Goal: Transaction & Acquisition: Purchase product/service

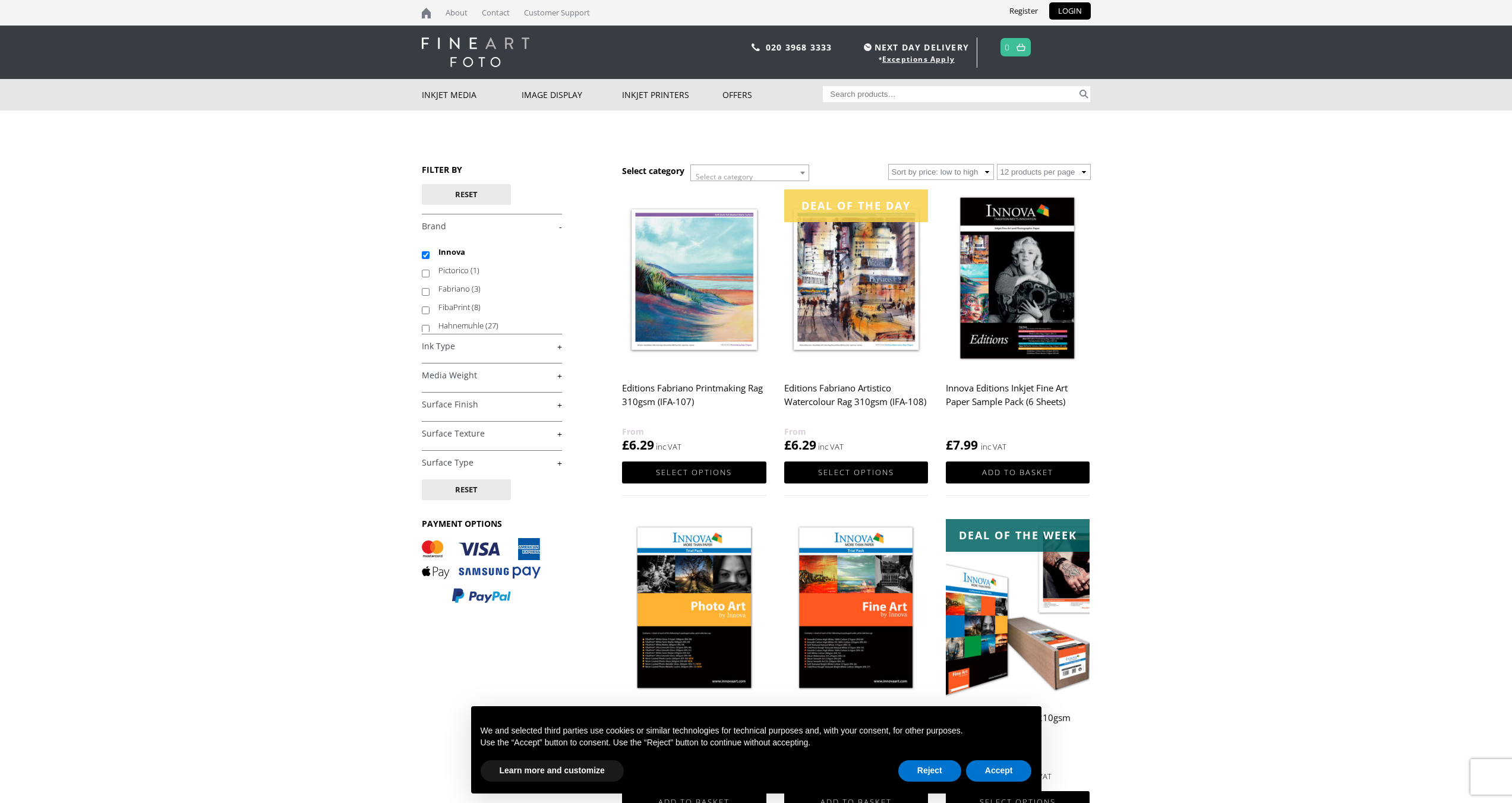
click at [840, 92] on input "Search for:" at bounding box center [950, 94] width 254 height 16
paste input "1) What is your characters main motivation? Big or small picture Small- maybe j…"
type input "1) What is your characters main motivation? Big or small picture Small- maybe j…"
click at [892, 97] on input "Search for:" at bounding box center [950, 94] width 254 height 16
paste input "Innova Soft Textured Bright White Cotton 315gsm"
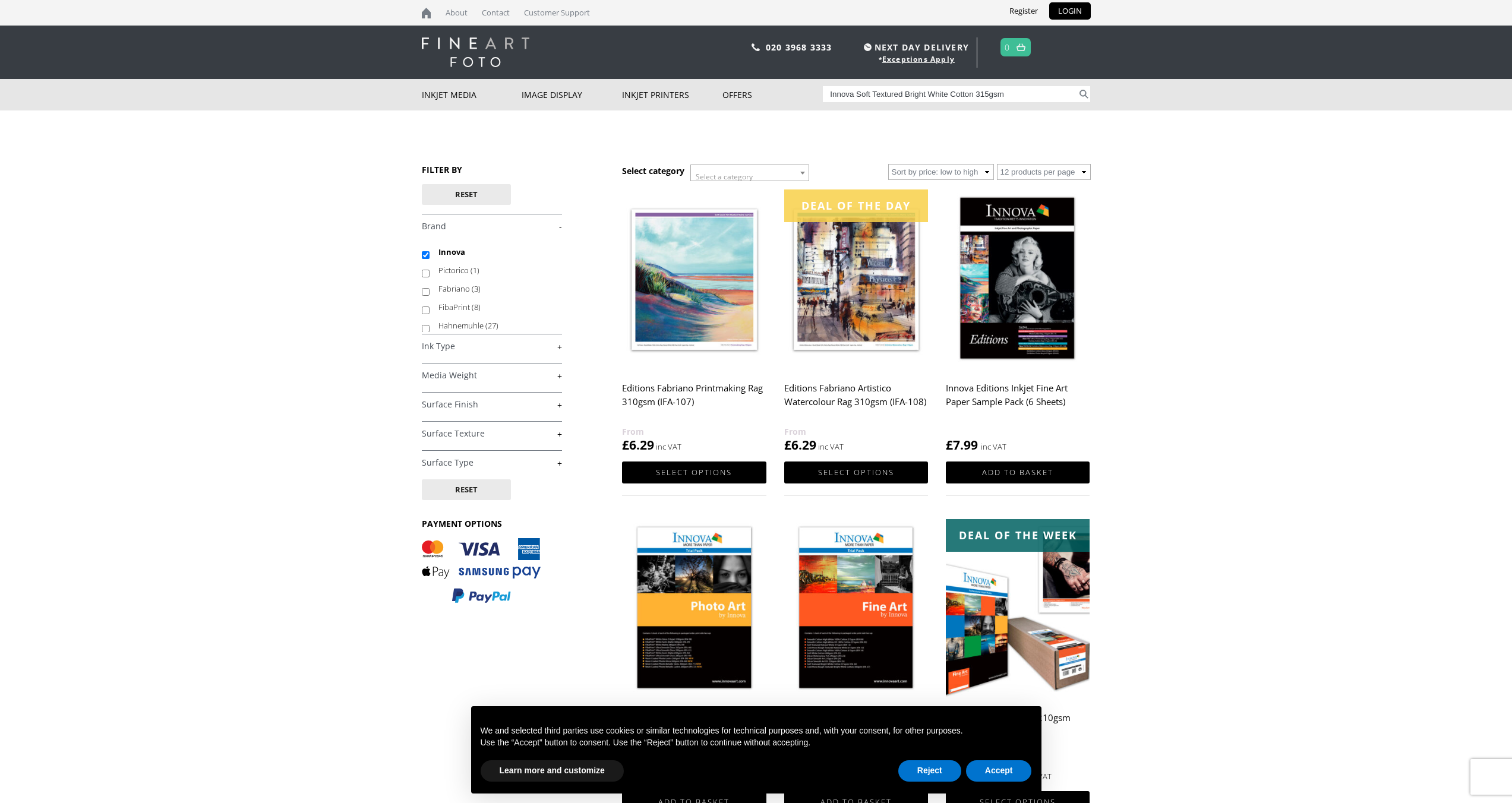
type input "Innova Soft Textured Bright White Cotton 315gsm"
click at [1077, 86] on button "Search" at bounding box center [1084, 94] width 14 height 16
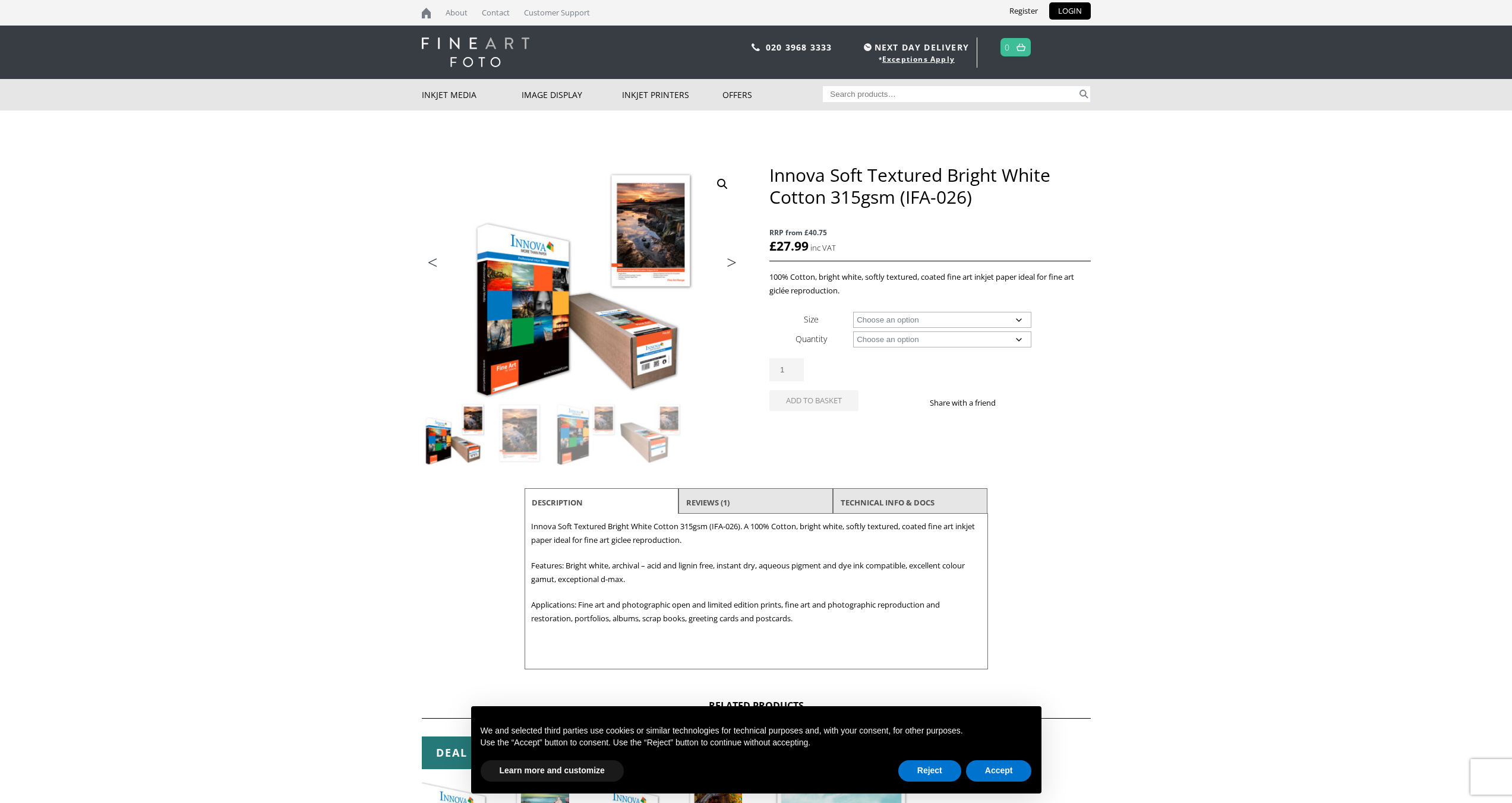
click at [928, 319] on select "Choose an option A4 Sheet A3 Sheet A3+ Sheet A2 Sheet 17" Wide Roll 24" Wide Ro…" at bounding box center [942, 320] width 178 height 16
click at [853, 312] on select "Choose an option A4 Sheet A3 Sheet A3+ Sheet A2 Sheet 17" Wide Roll 24" Wide Ro…" at bounding box center [942, 320] width 178 height 16
select select "a3-sheet"
click at [920, 338] on select "Choose an option 25 Sheets" at bounding box center [942, 339] width 178 height 16
select select "25-sheets"
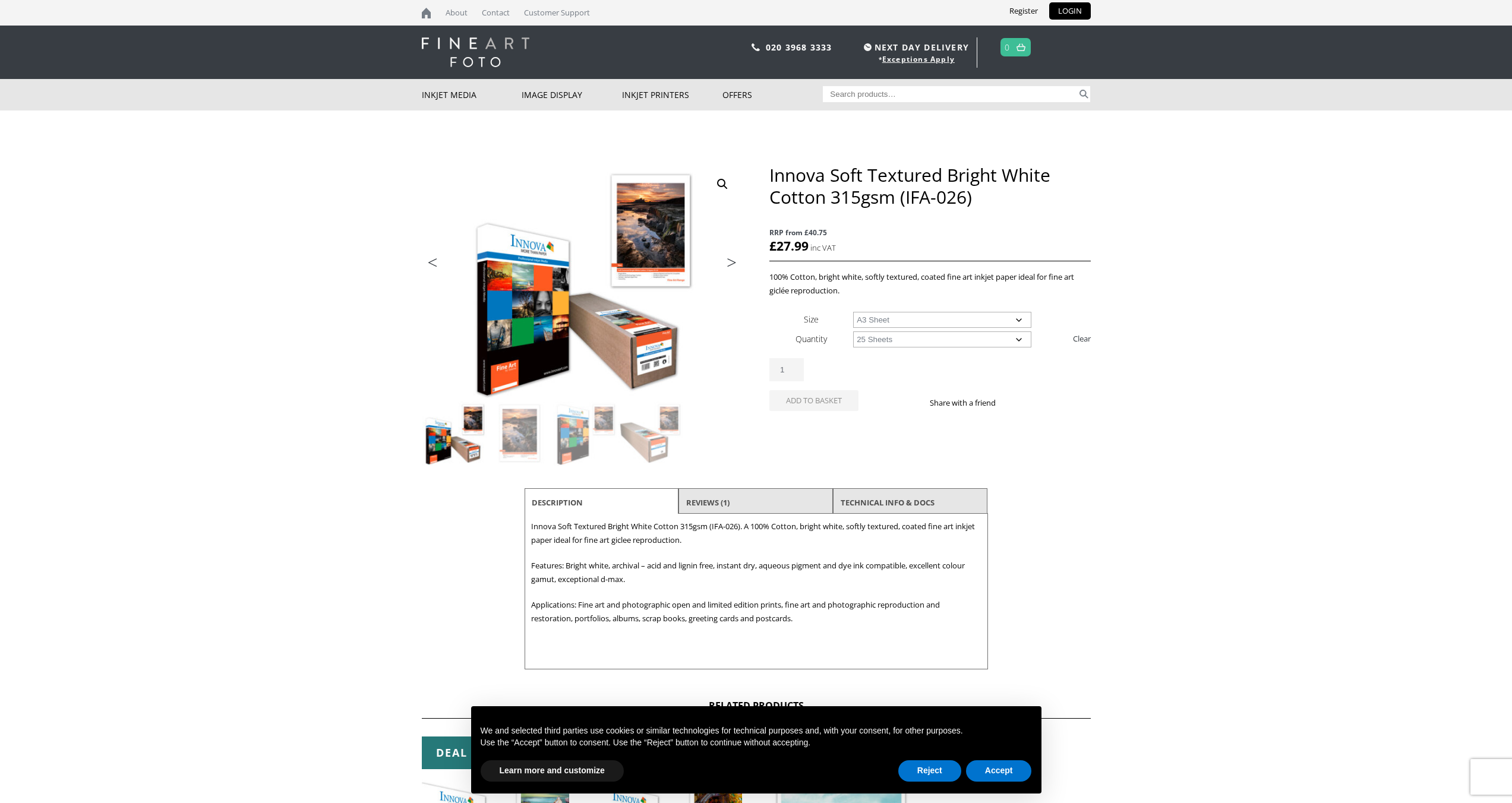
click at [853, 332] on select "Choose an option 25 Sheets" at bounding box center [942, 339] width 178 height 16
select select "a3-sheet"
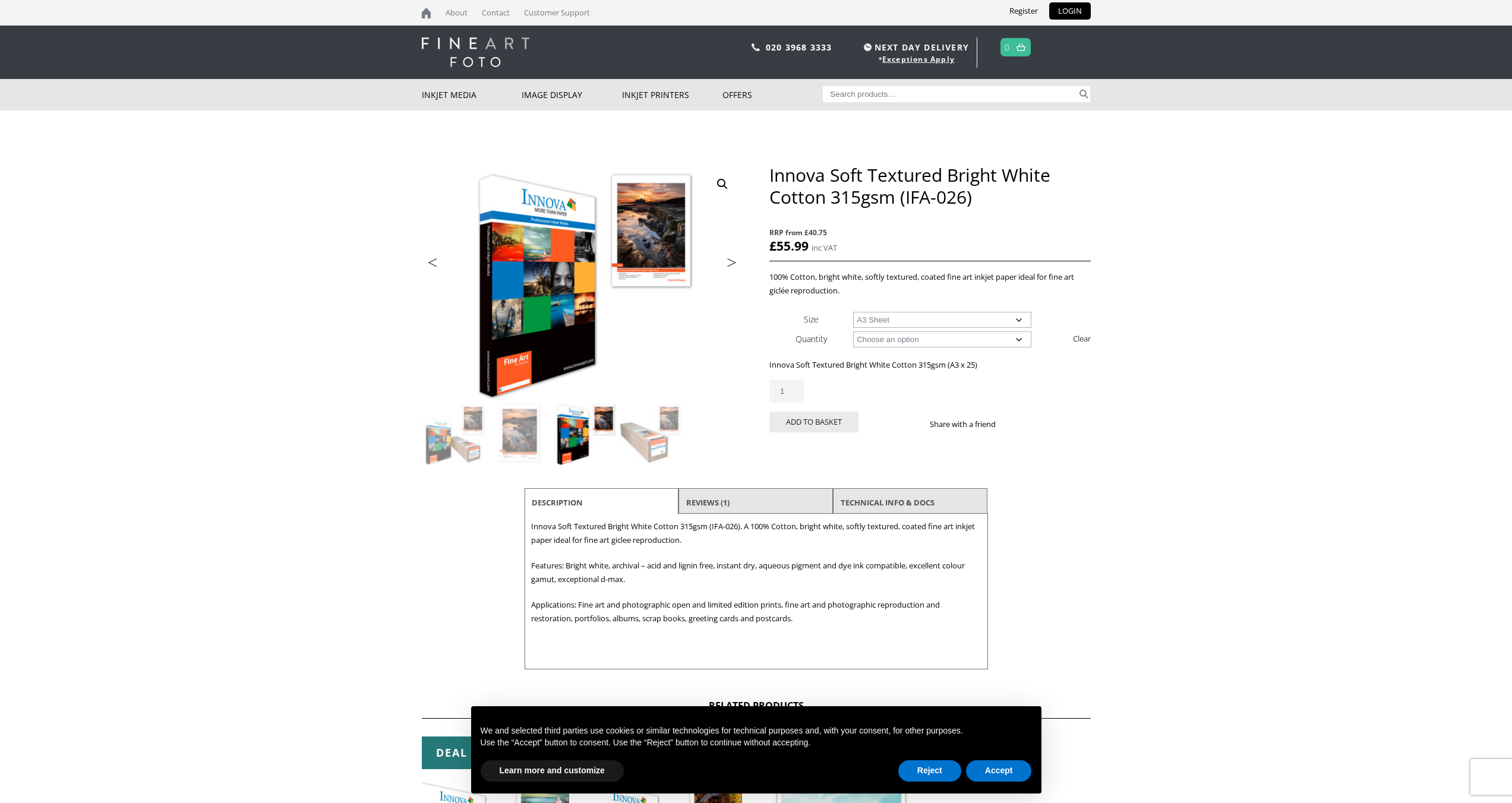
click at [927, 341] on select "Choose an option 25 Sheets" at bounding box center [942, 339] width 178 height 16
click at [853, 332] on select "Choose an option 25 Sheets" at bounding box center [942, 339] width 178 height 16
click at [843, 420] on button "Add to basket" at bounding box center [814, 423] width 89 height 21
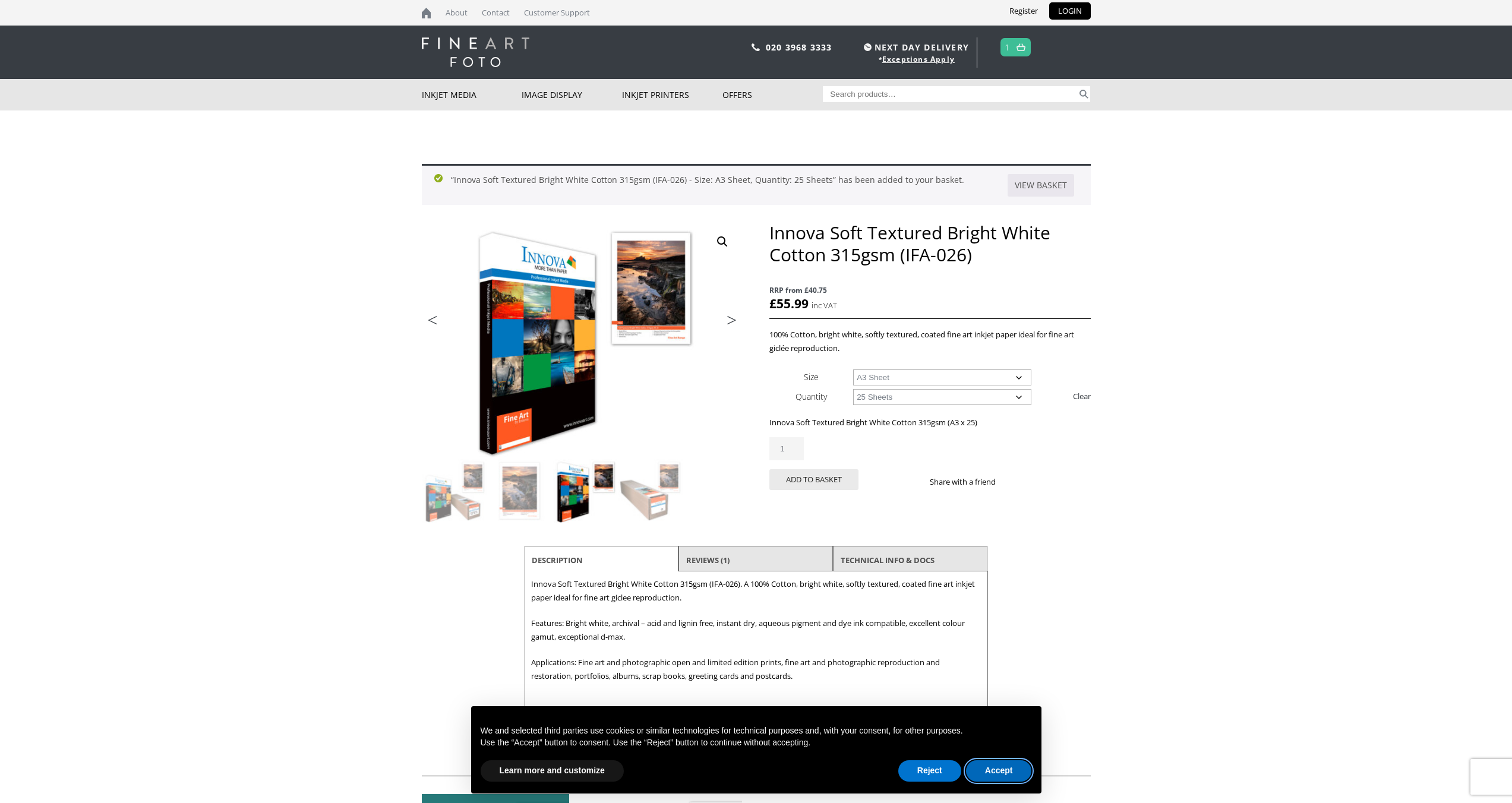
click at [999, 769] on button "Accept" at bounding box center [999, 771] width 66 height 21
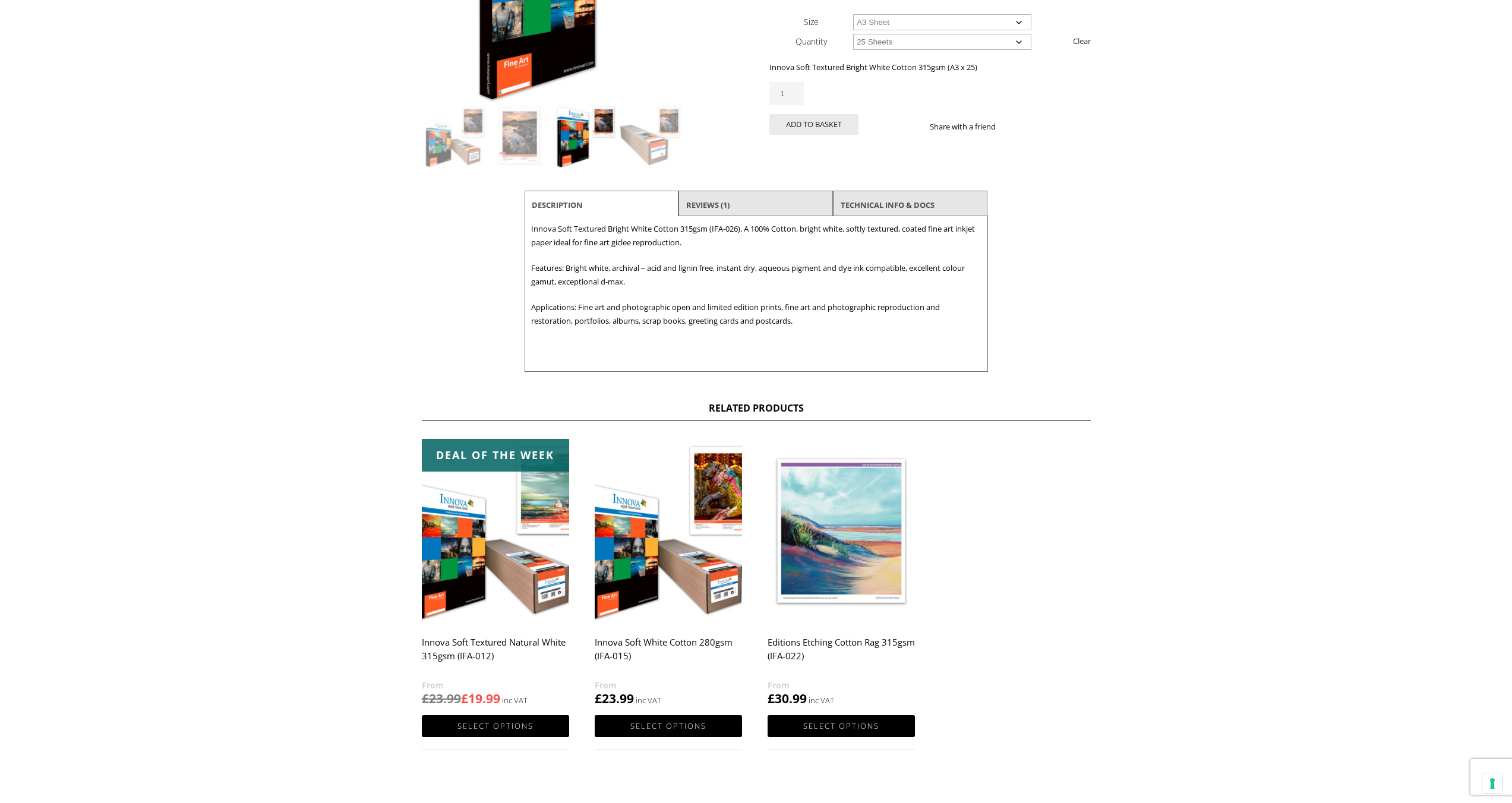
scroll to position [356, 0]
click at [543, 639] on h2 "Innova Soft Textured Natural White 315gsm (IFA-012)" at bounding box center [495, 653] width 147 height 47
click at [511, 728] on link "Select options" at bounding box center [495, 726] width 147 height 22
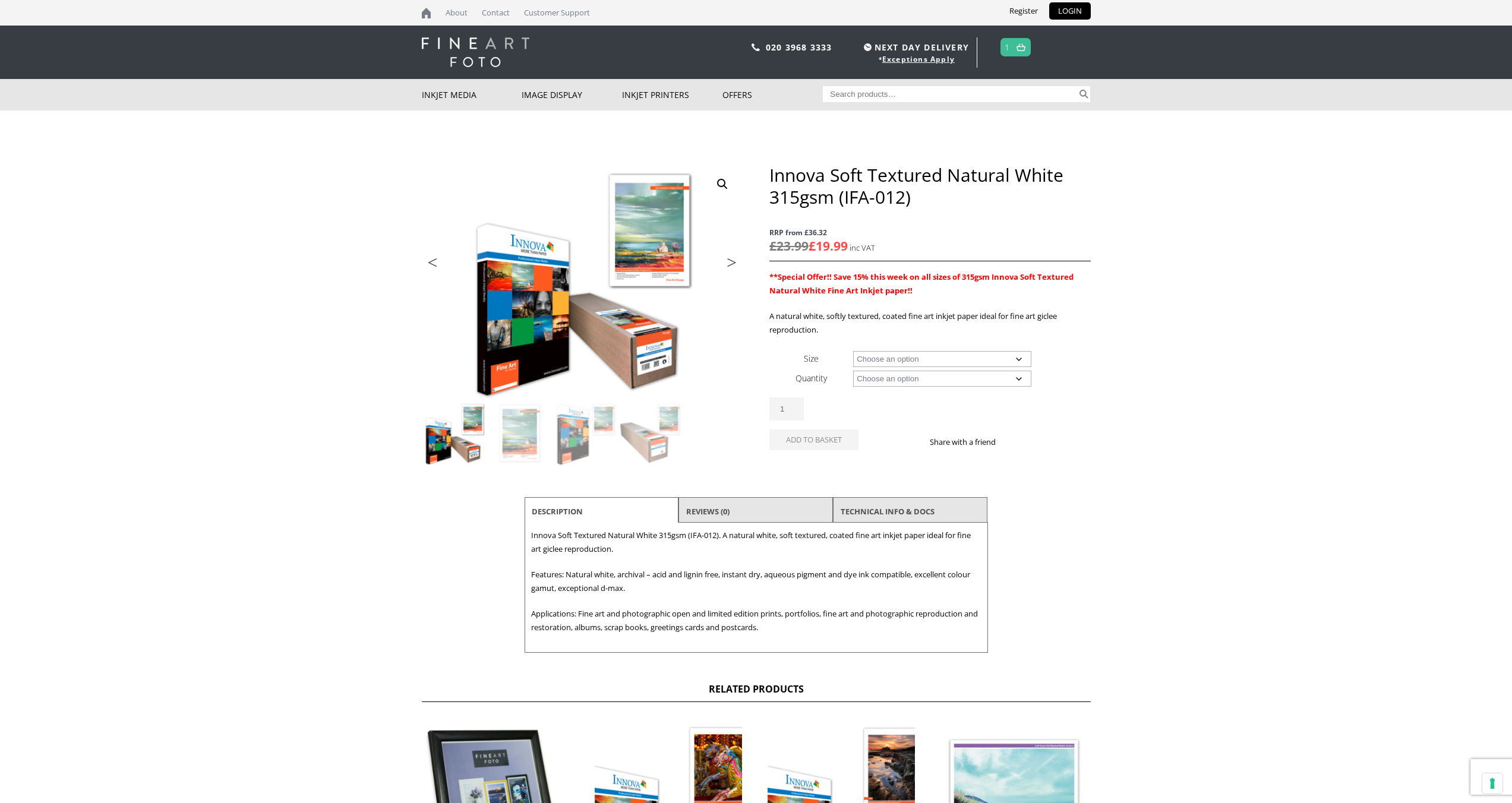
click at [894, 354] on select "Choose an option A4 Sheet A3 Sheet A3+ Sheet A2 Sheet 17" Wide Roll 24" Wide Ro…" at bounding box center [942, 359] width 178 height 16
click at [853, 351] on select "Choose an option A4 Sheet A3 Sheet A3+ Sheet A2 Sheet 17" Wide Roll 24" Wide Ro…" at bounding box center [942, 359] width 178 height 16
select select "a3-sheet"
click at [899, 374] on select "Choose an option 25 Sheets" at bounding box center [942, 378] width 178 height 16
select select "25-sheets"
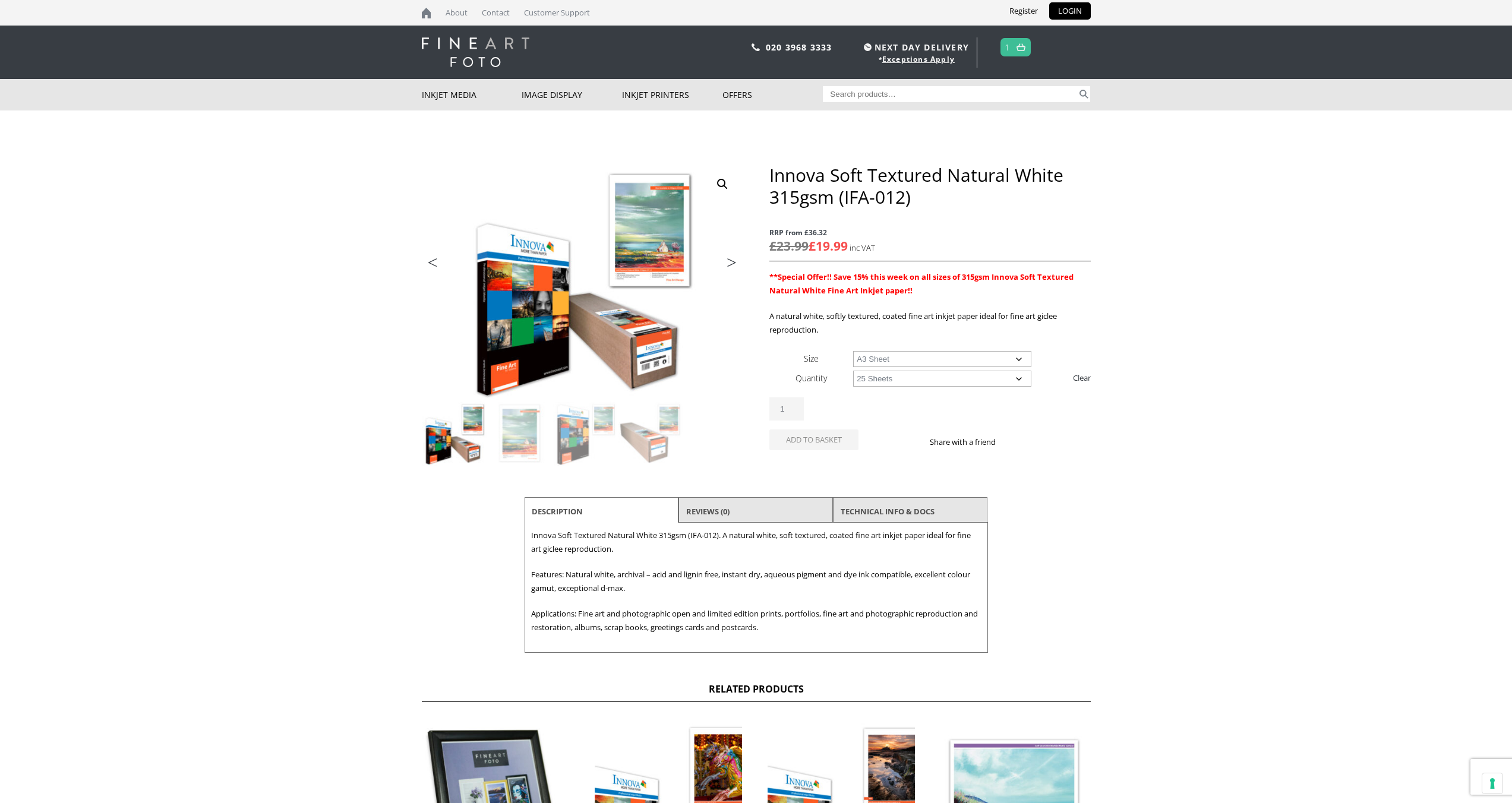
click at [853, 371] on select "Choose an option 25 Sheets" at bounding box center [942, 378] width 178 height 16
select select "a3-sheet"
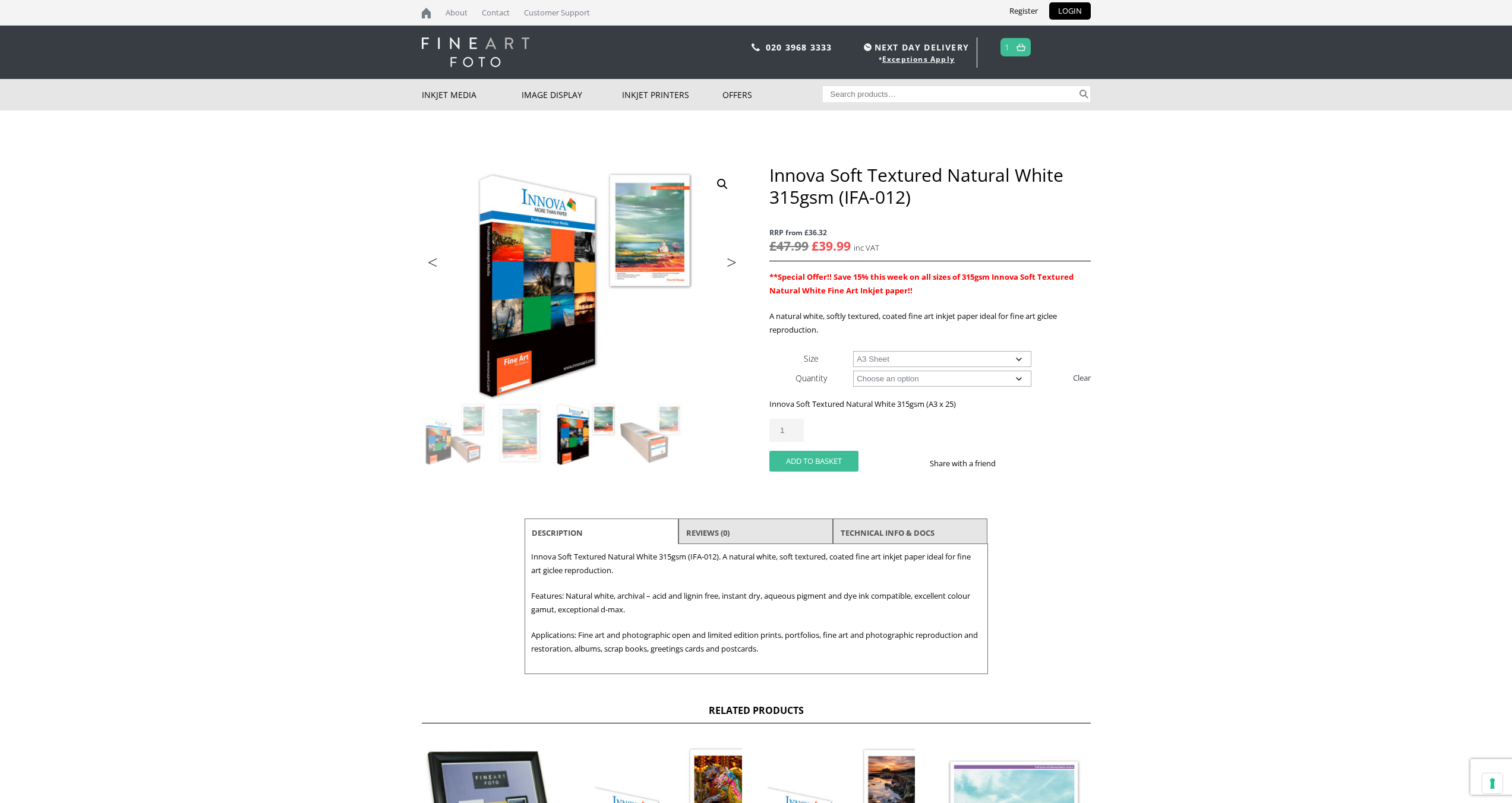
click at [823, 458] on button "Add to basket" at bounding box center [814, 462] width 89 height 21
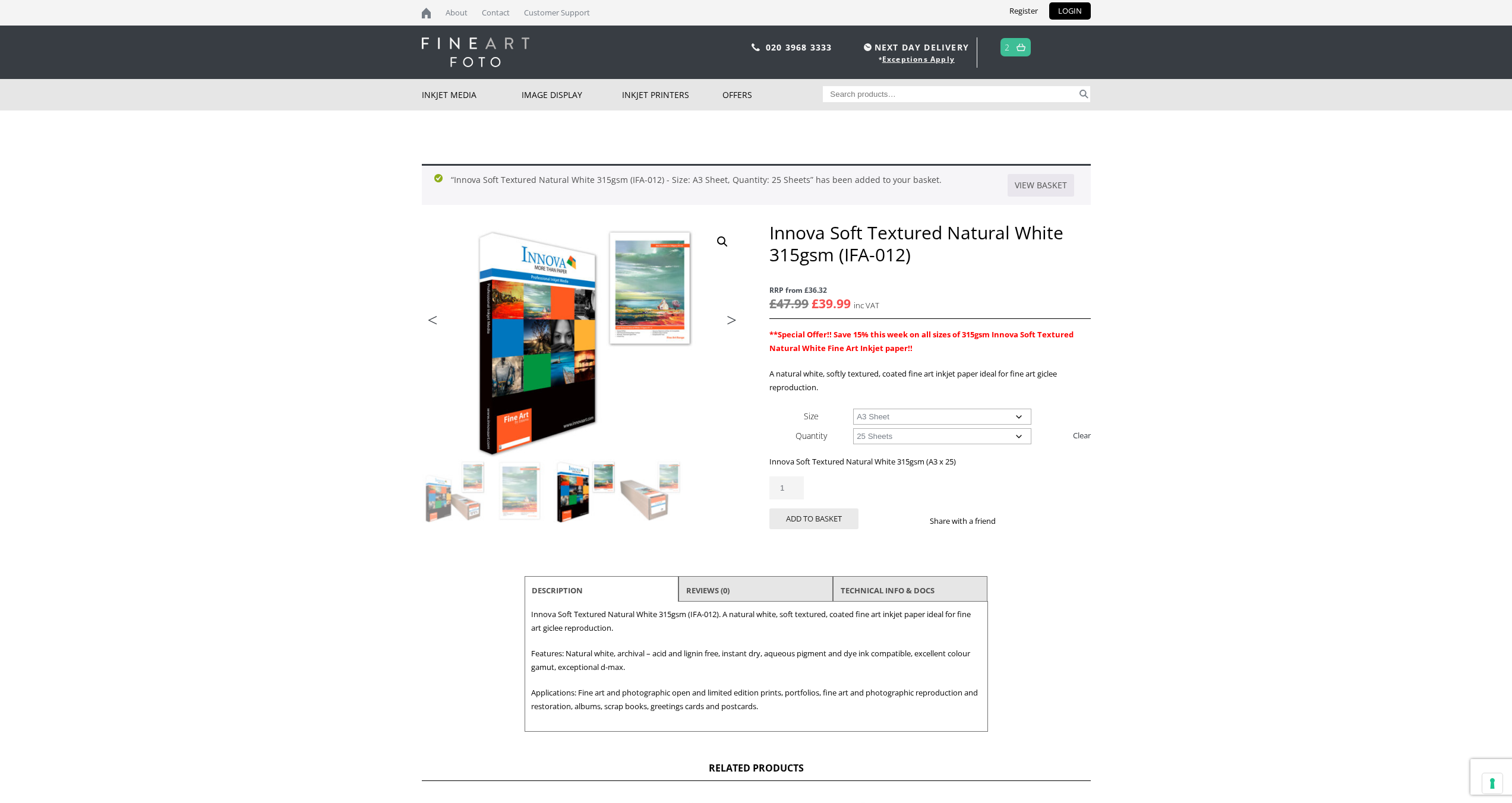
click at [878, 421] on select "Choose an option A4 Sheet A3 Sheet A3+ Sheet A2 Sheet" at bounding box center [942, 417] width 178 height 16
click at [853, 409] on select "Choose an option A4 Sheet A3 Sheet A3+ Sheet A2 Sheet" at bounding box center [942, 417] width 178 height 16
select select "a4-sheet"
click at [1010, 47] on link "2" at bounding box center [1007, 47] width 5 height 17
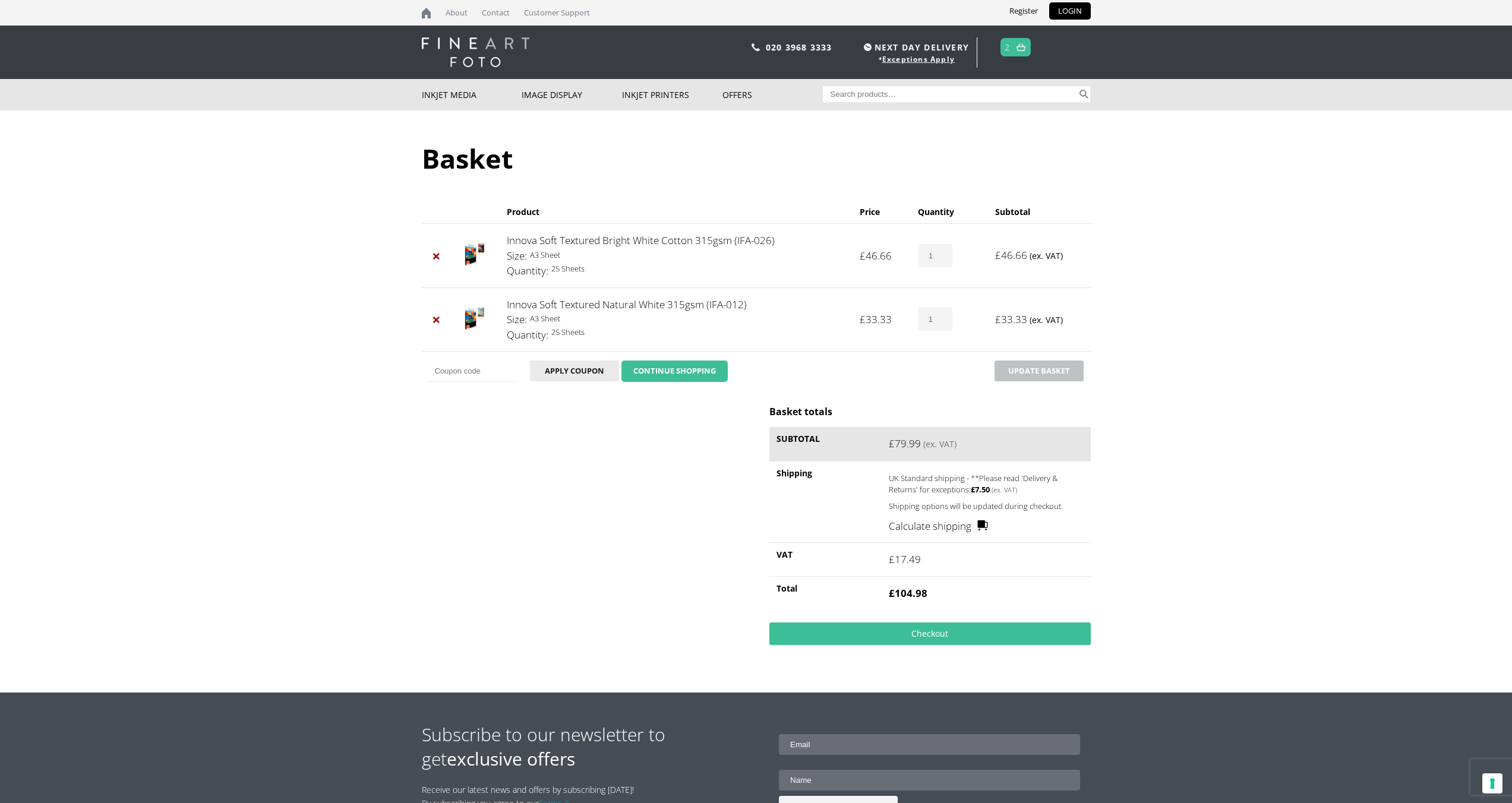
click at [677, 372] on link "CONTINUE SHOPPING" at bounding box center [674, 371] width 106 height 21
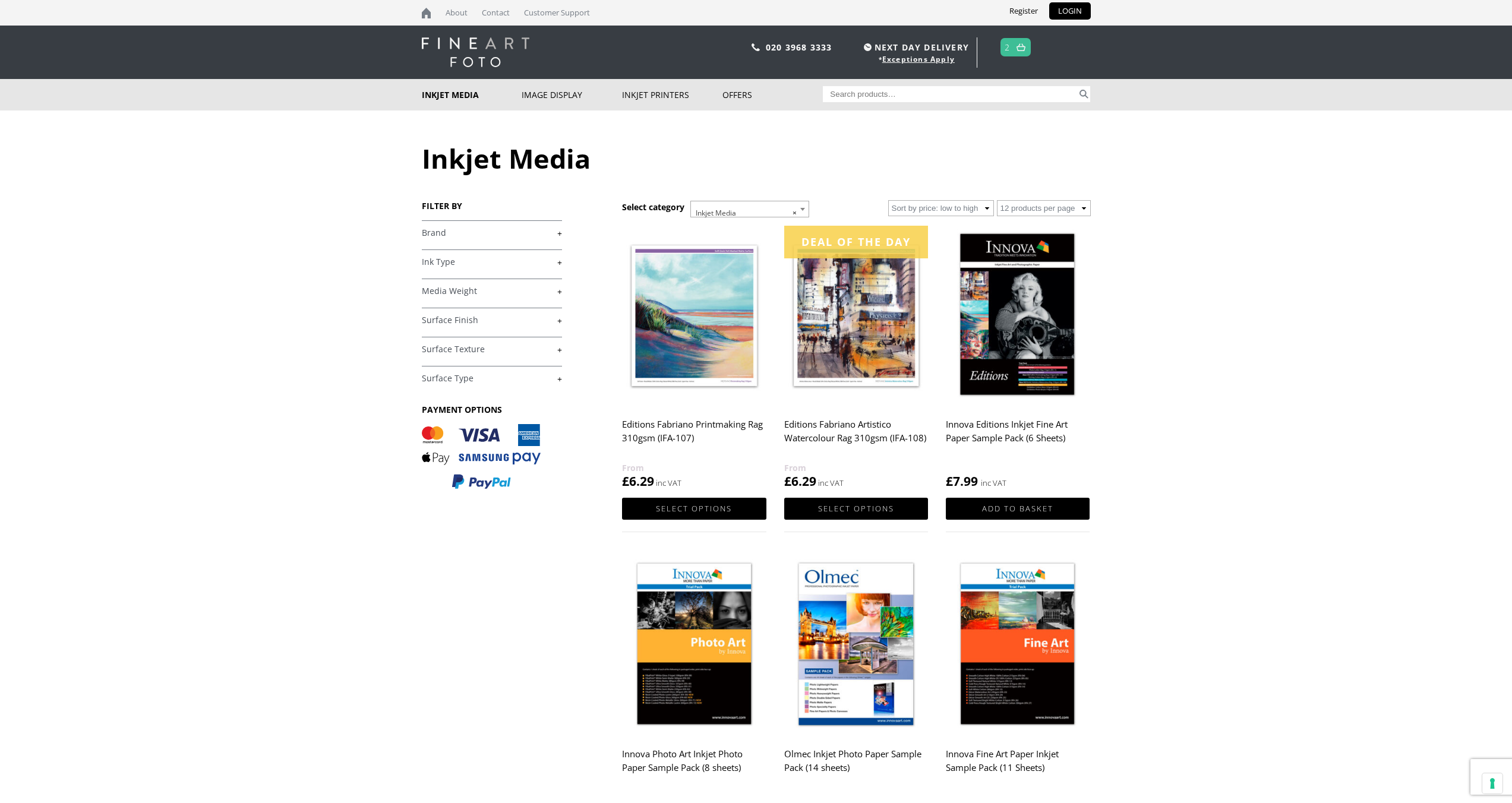
click at [846, 98] on input "Search for:" at bounding box center [950, 94] width 254 height 16
type input "soft textured"
click at [1077, 86] on button "Search" at bounding box center [1084, 94] width 14 height 16
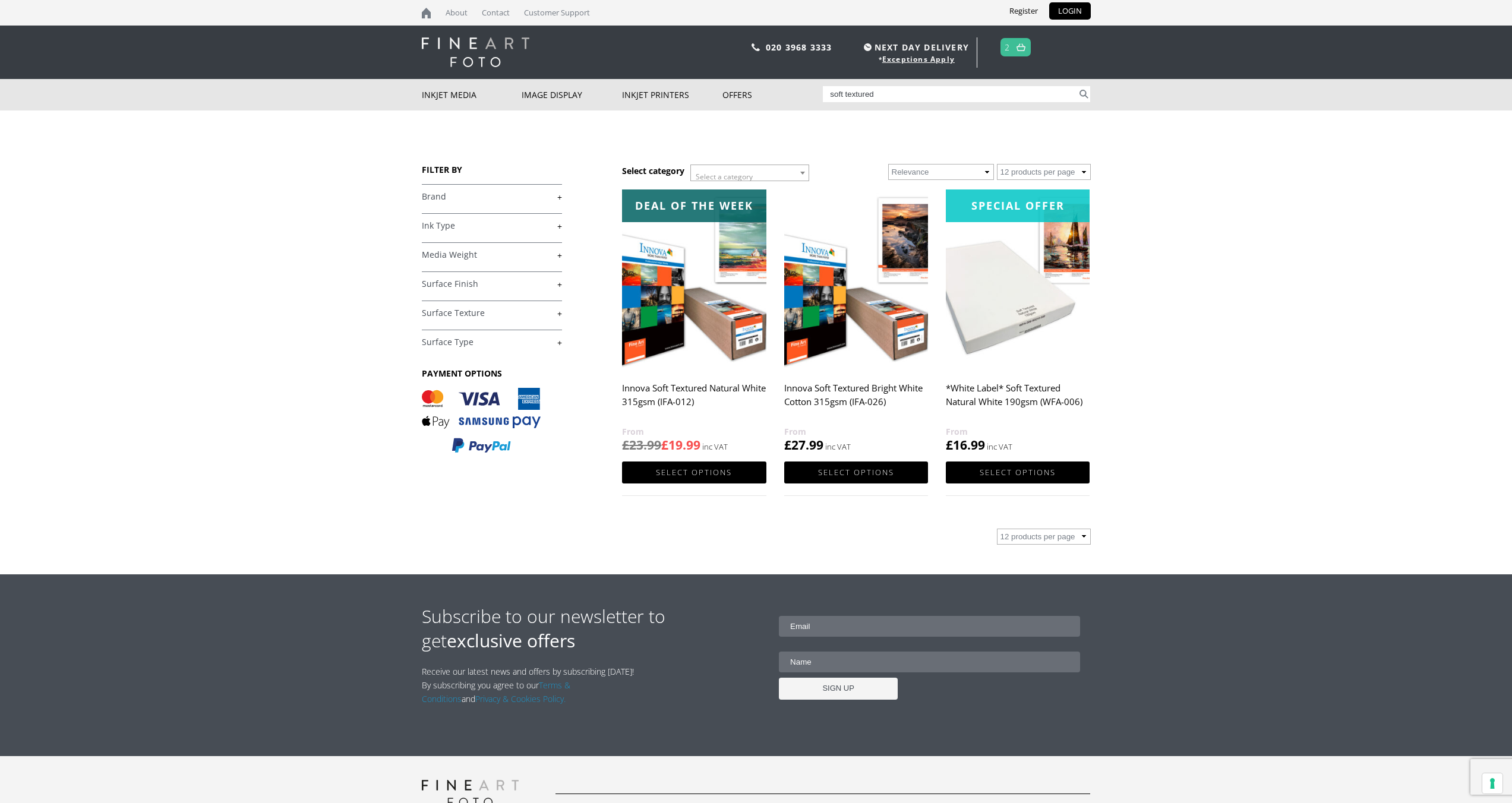
click at [1005, 389] on h2 "*White Label* Soft Textured Natural White 190gsm (WFA-006)" at bounding box center [1017, 401] width 144 height 47
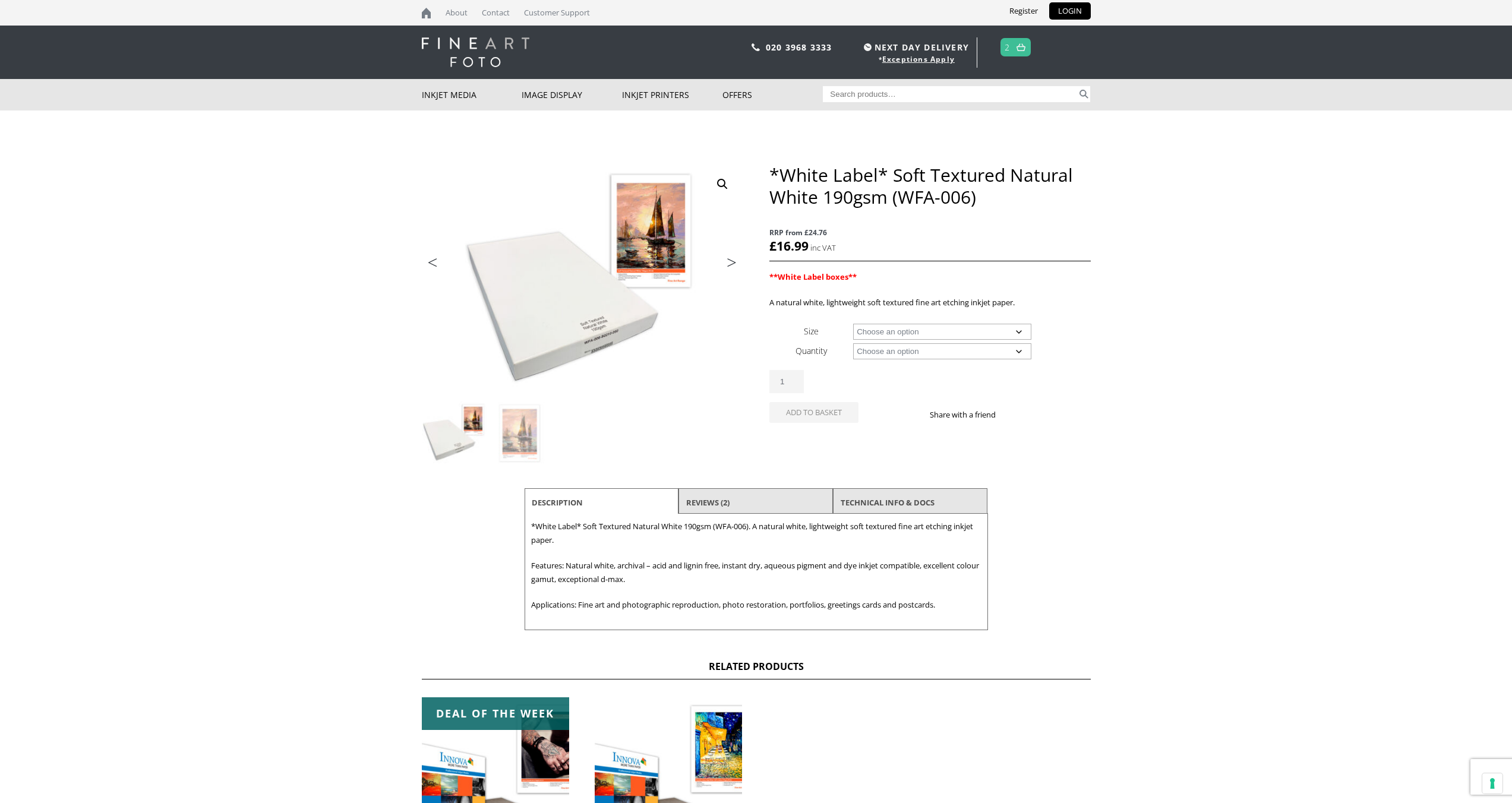
click at [732, 265] on link "Next" at bounding box center [726, 265] width 33 height 11
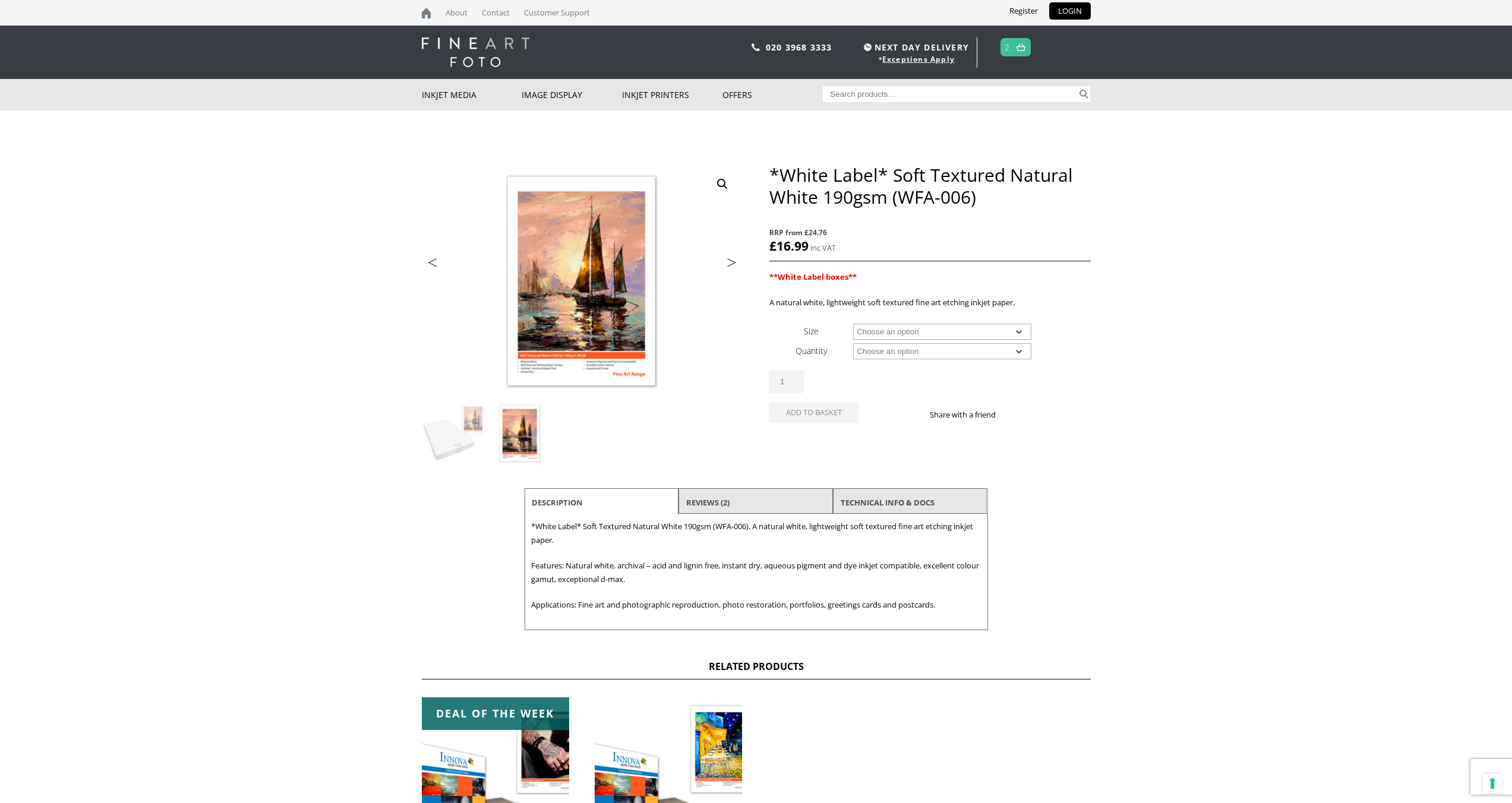
click at [732, 265] on link "Next" at bounding box center [726, 265] width 33 height 11
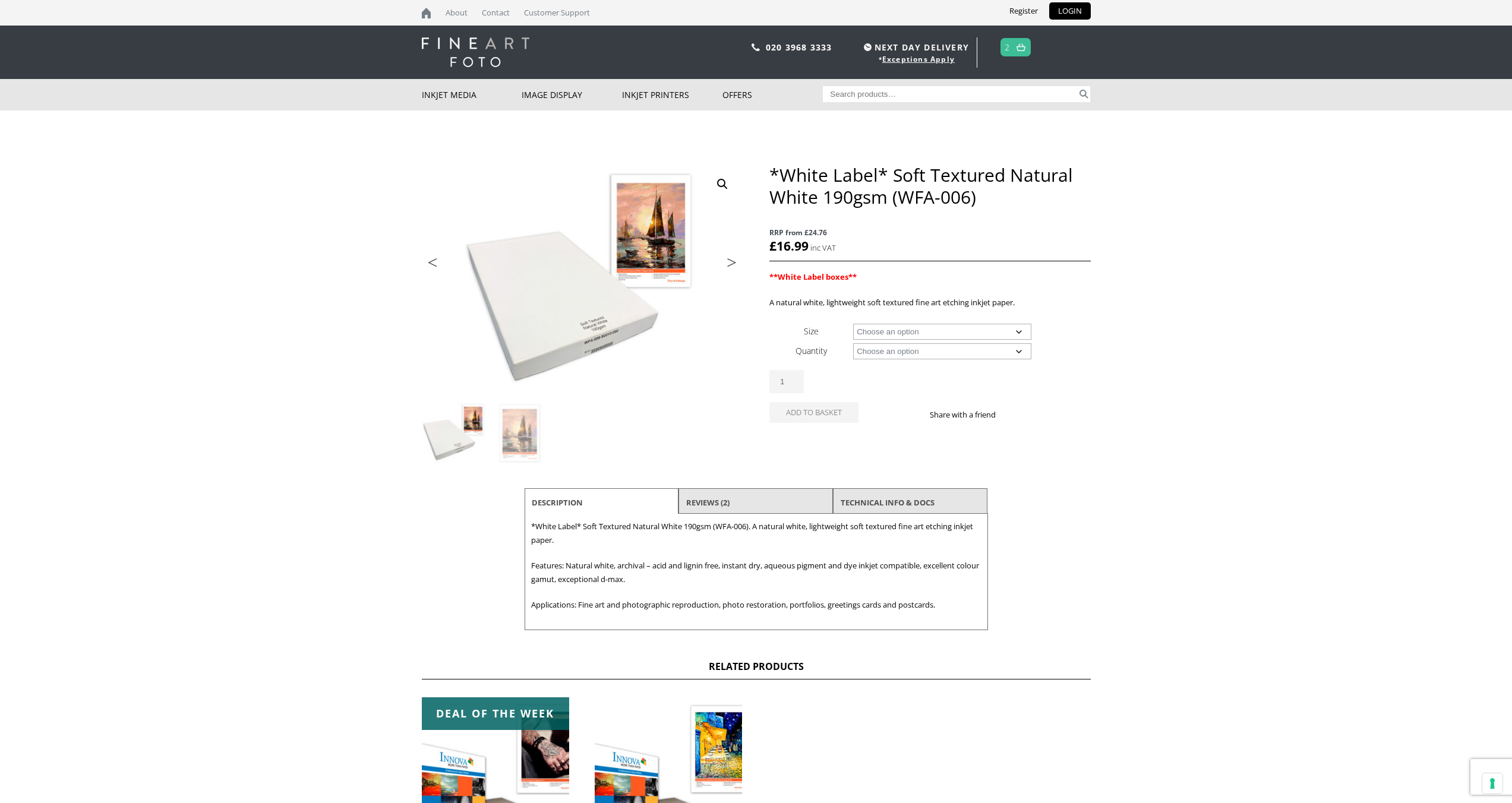
click at [732, 265] on link "Next" at bounding box center [726, 265] width 33 height 11
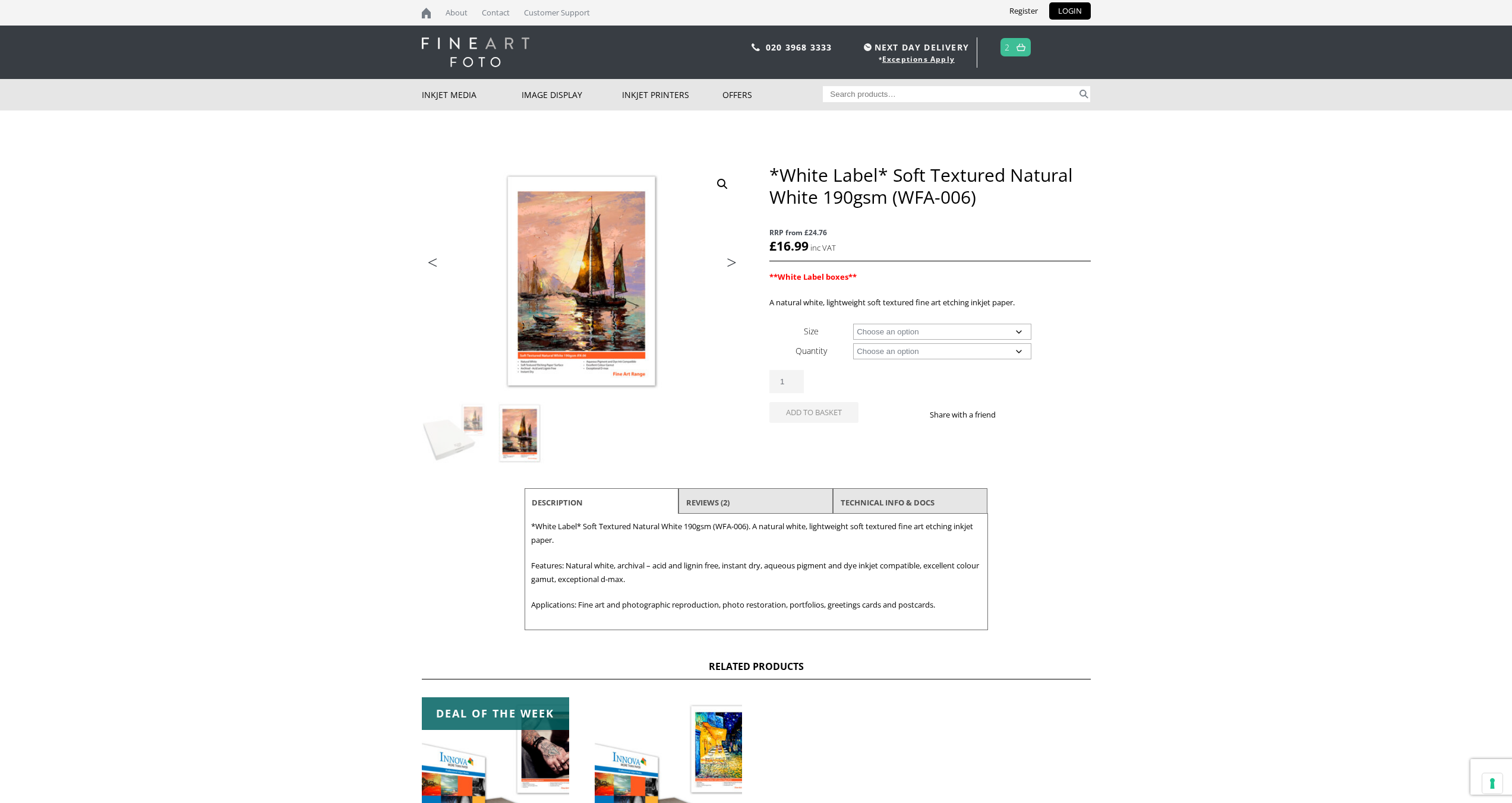
click at [732, 265] on link "Next" at bounding box center [726, 265] width 33 height 11
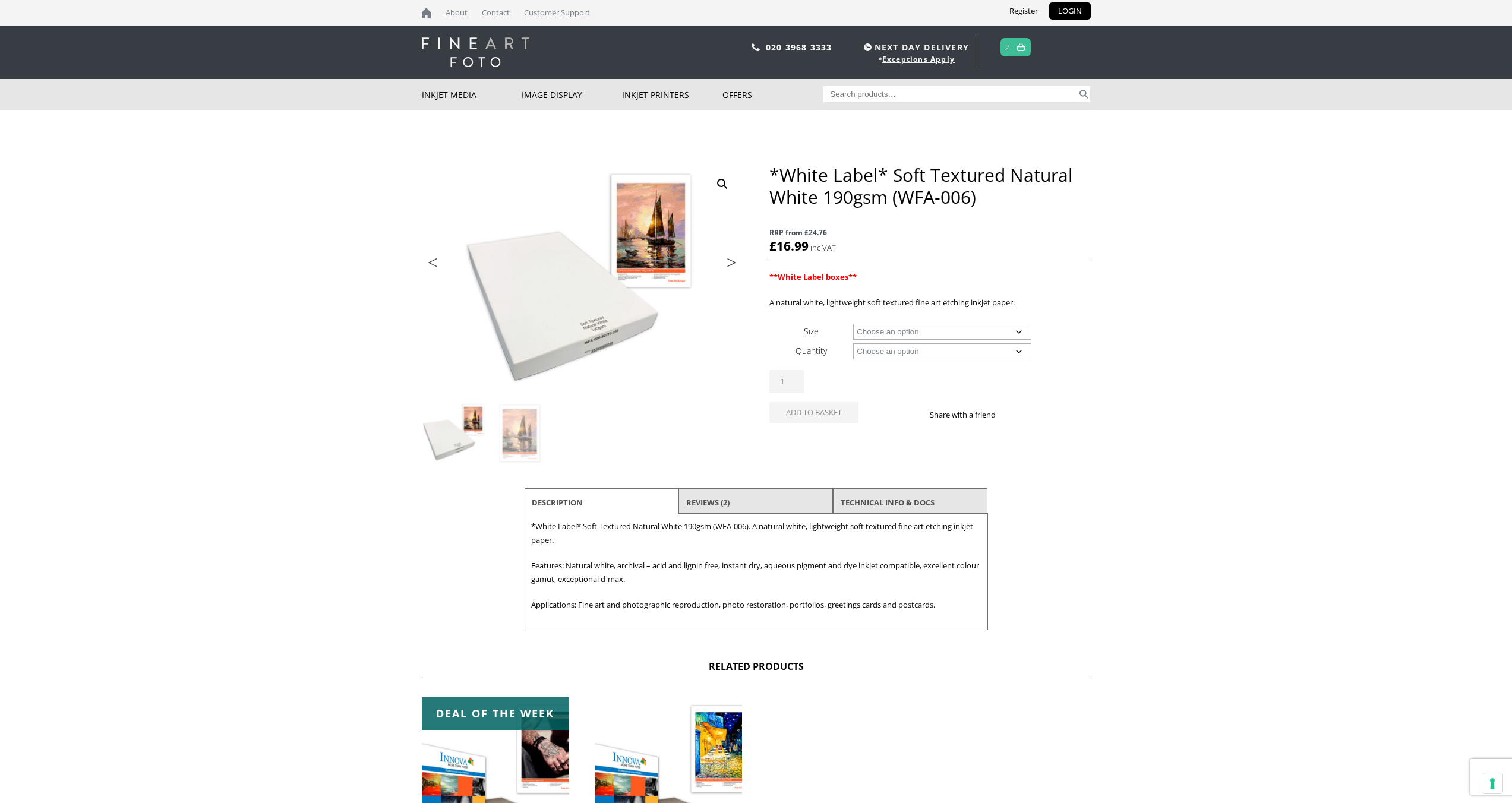
click at [909, 329] on select "Choose an option A4 Sheet A3 Sheet A3+ Sheet A2 Sheet 17" Wide Roll 24" Wide Ro…" at bounding box center [942, 332] width 178 height 16
click at [853, 324] on select "Choose an option A4 Sheet A3 Sheet A3+ Sheet A2 Sheet 17" Wide Roll 24" Wide Ro…" at bounding box center [942, 332] width 178 height 16
select select "a3-sheet"
click at [1007, 50] on link "2" at bounding box center [1007, 47] width 5 height 17
click at [1010, 48] on link "2" at bounding box center [1007, 47] width 5 height 17
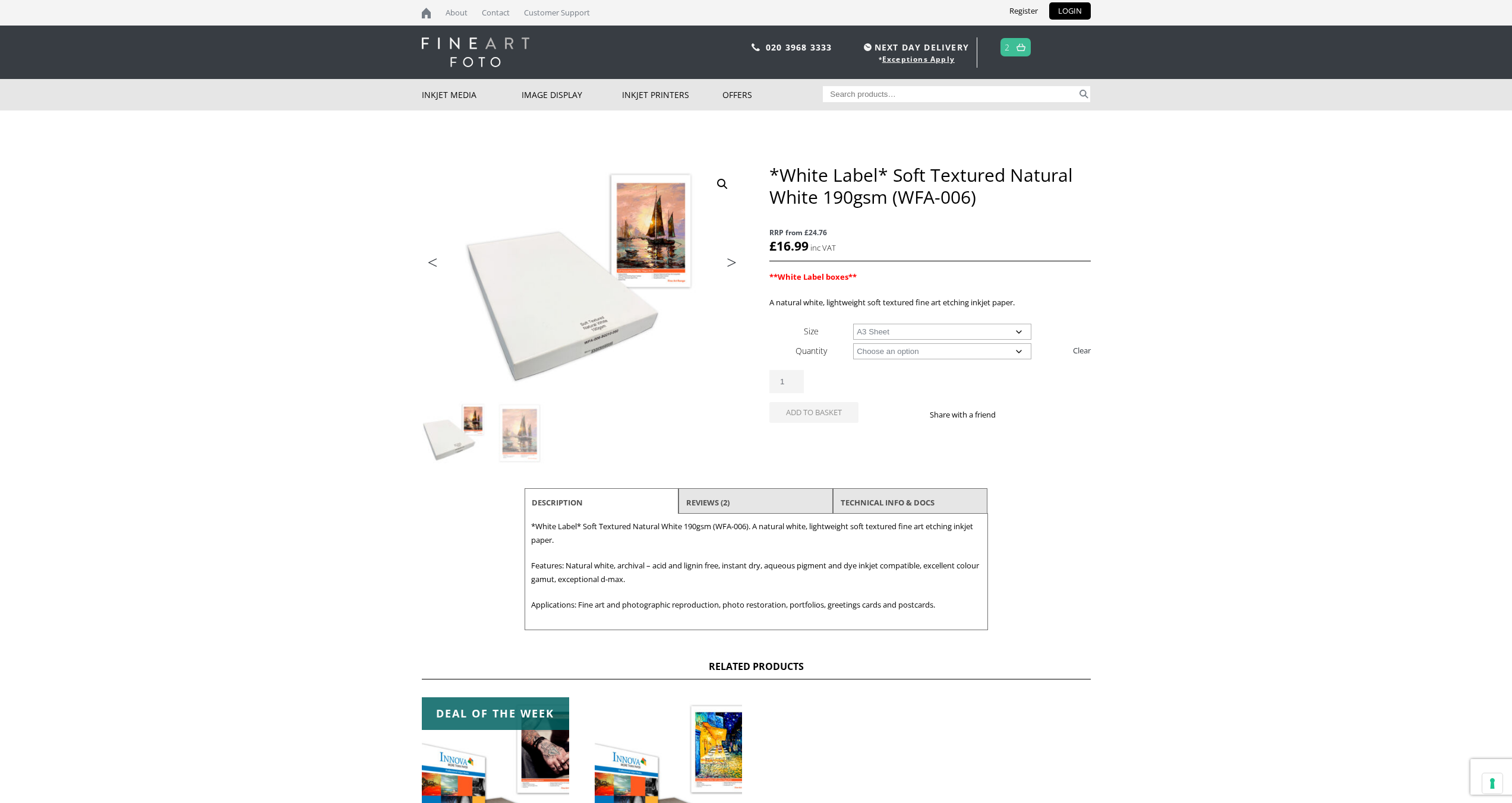
click at [1015, 48] on link at bounding box center [1021, 47] width 15 height 17
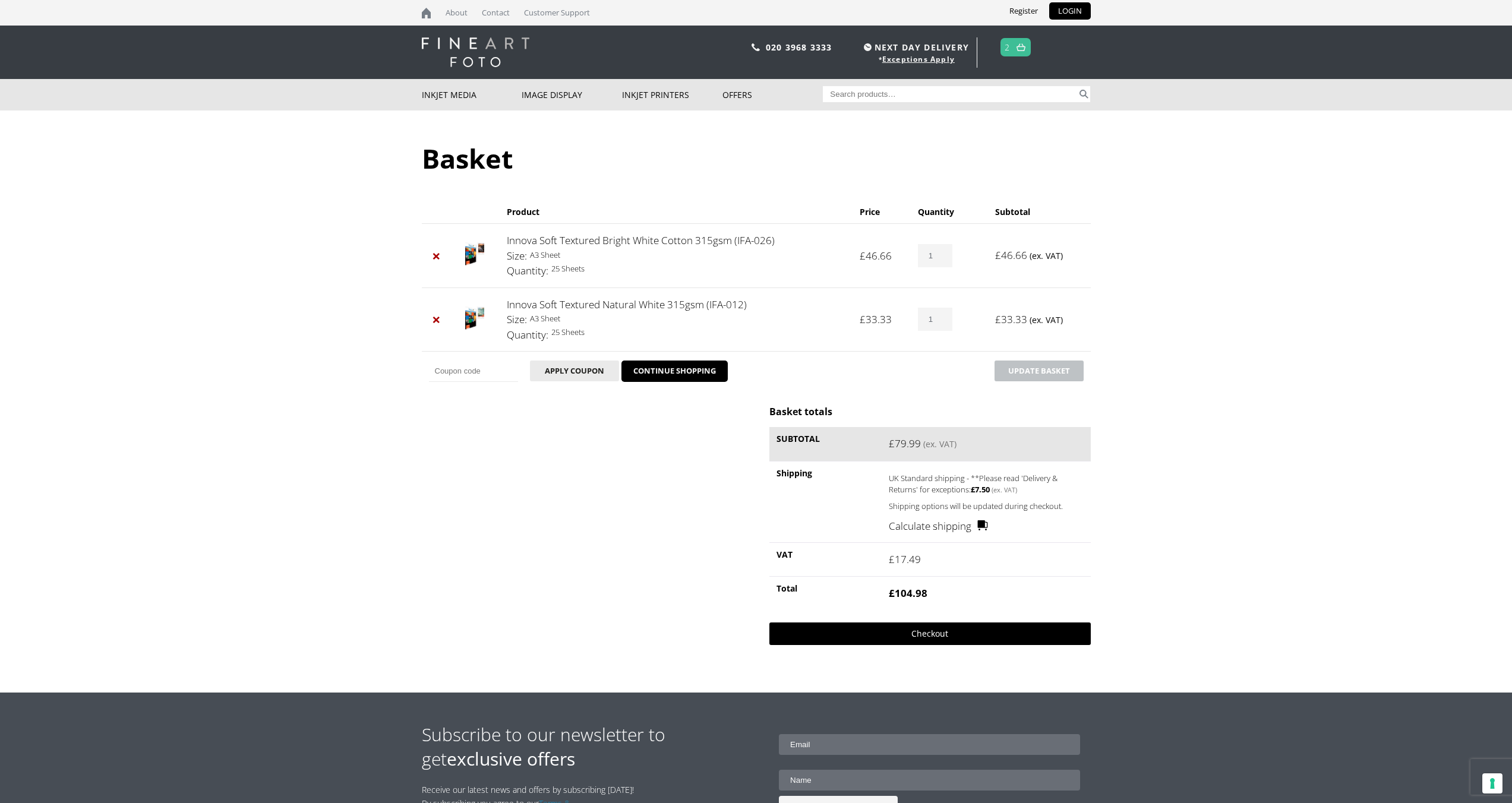
click at [928, 633] on link "Checkout" at bounding box center [929, 634] width 321 height 23
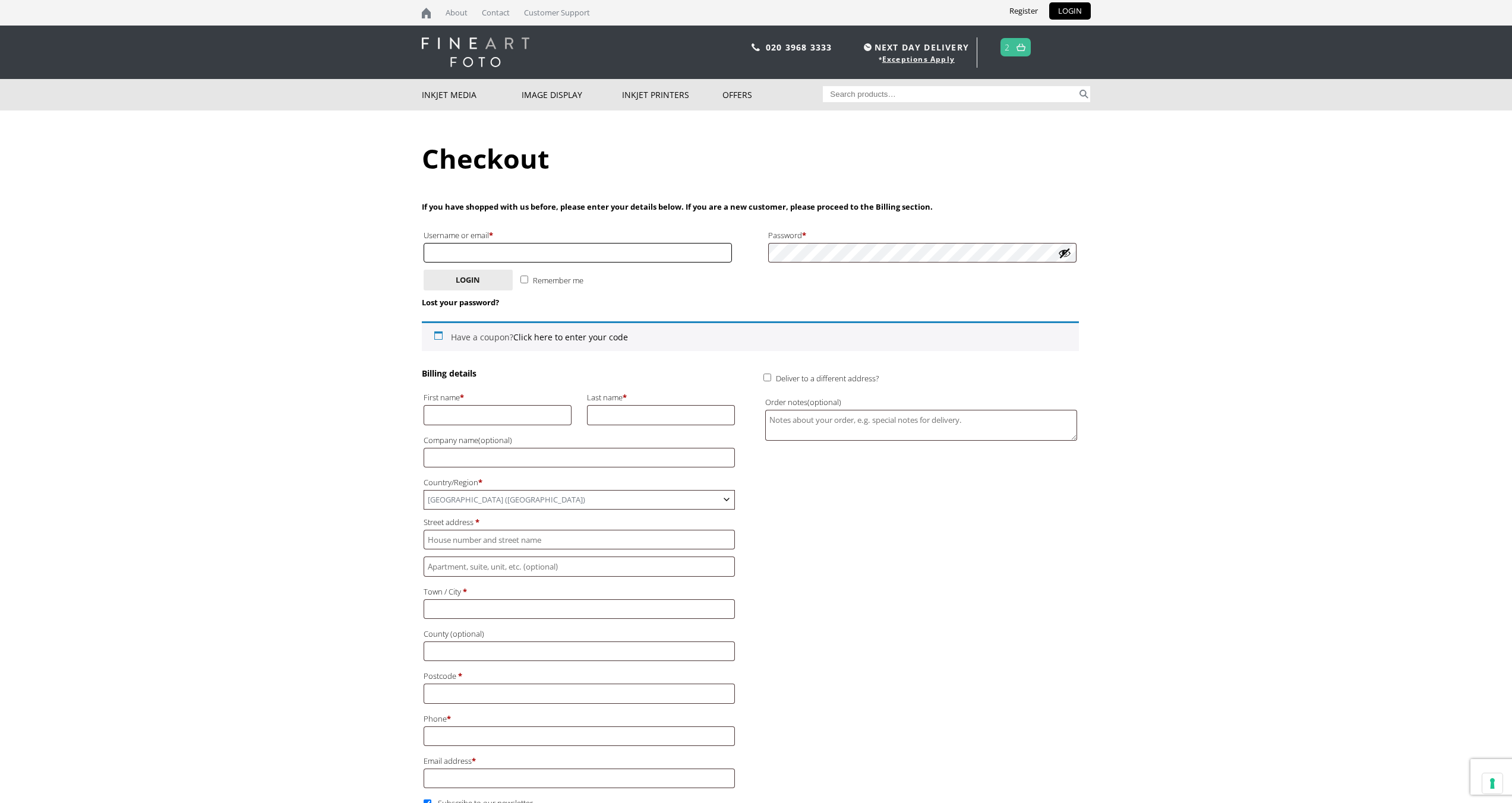
click at [620, 247] on input "Username or email * Required" at bounding box center [577, 253] width 309 height 20
type input "megansmethurst21@gmail.com"
type input "Megan"
type input "Smethurst"
type input "100 PALLADIAN"
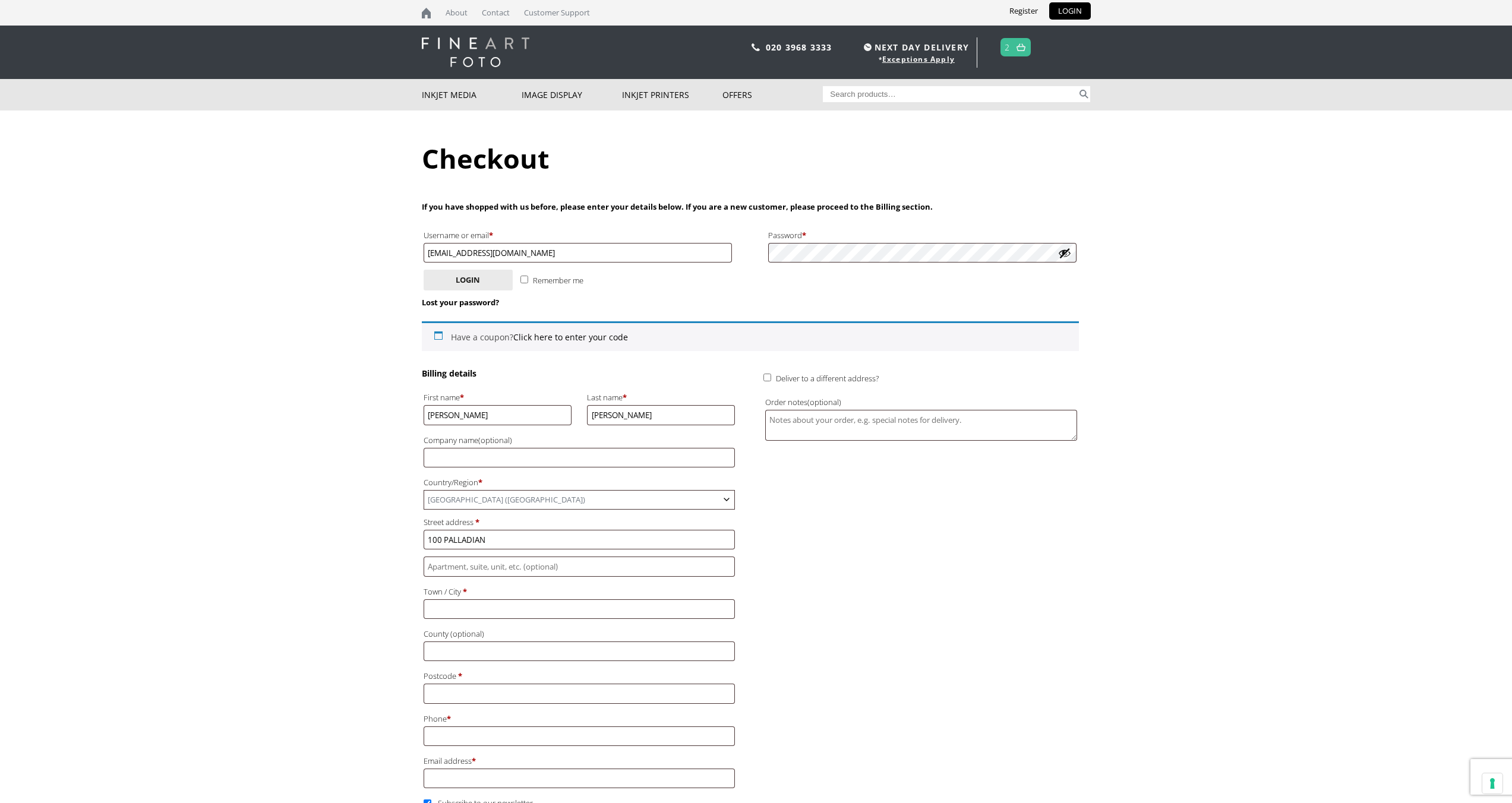
type input "[GEOGRAPHIC_DATA]"
type input "BATH"
type input "BA2 3FL"
type input "[PHONE_NUMBER]"
drag, startPoint x: 566, startPoint y: 256, endPoint x: 380, endPoint y: 250, distance: 186.1
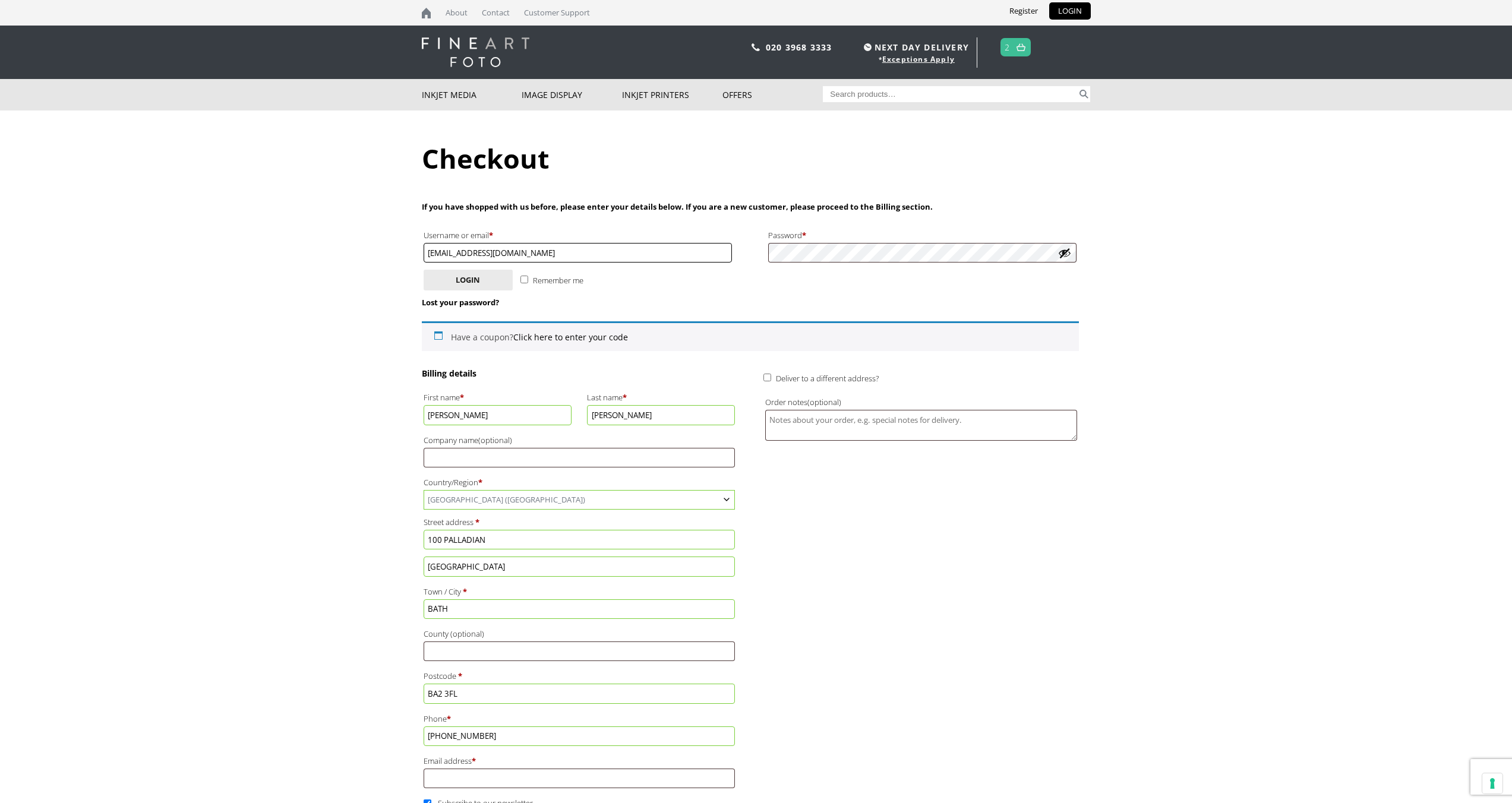
click at [380, 250] on body "NEXT DAY DELIVERY * Exceptions Apply About Contact Customer Support Register LO…" at bounding box center [756, 402] width 1512 height 803
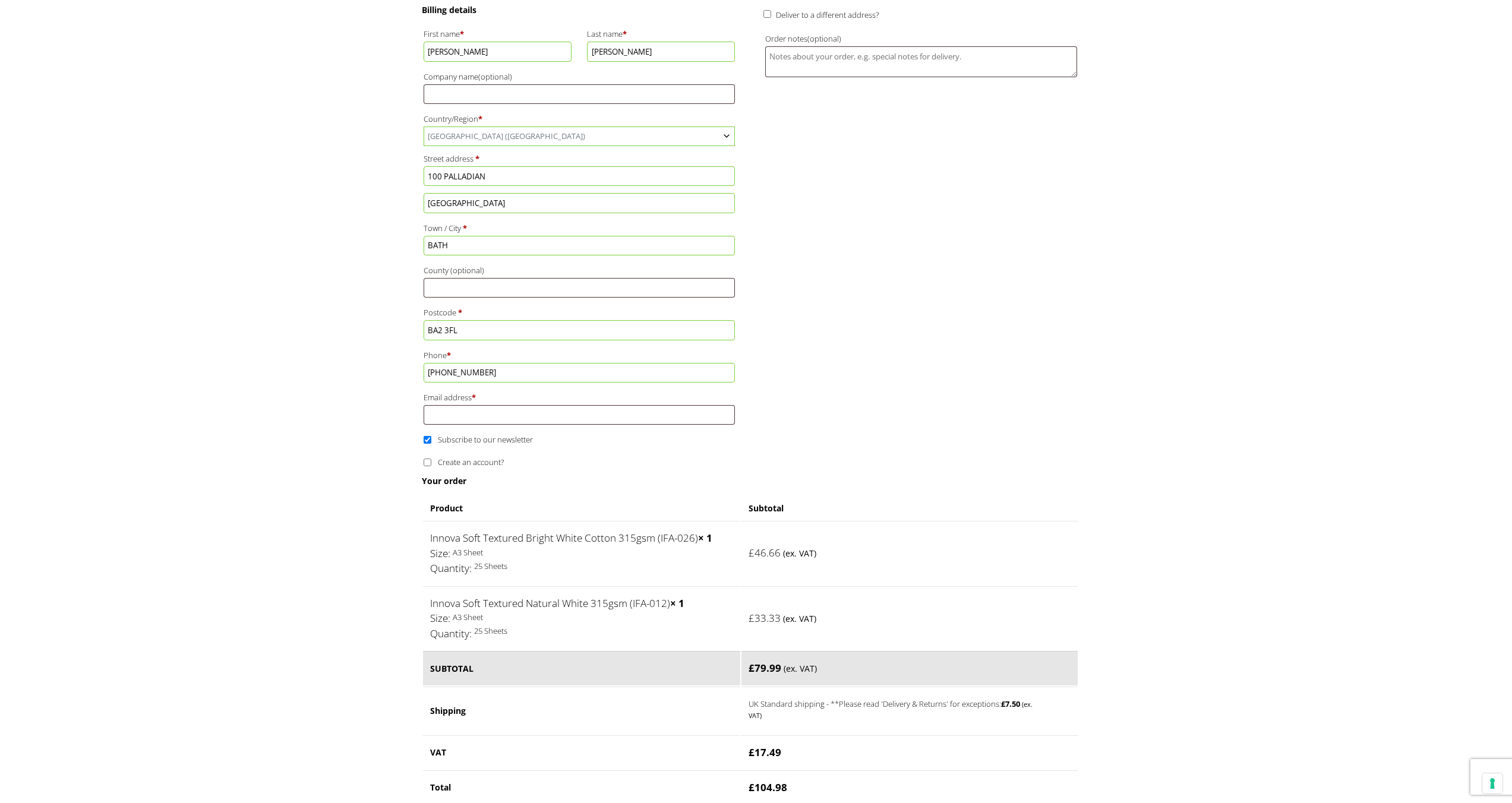
scroll to position [415, 0]
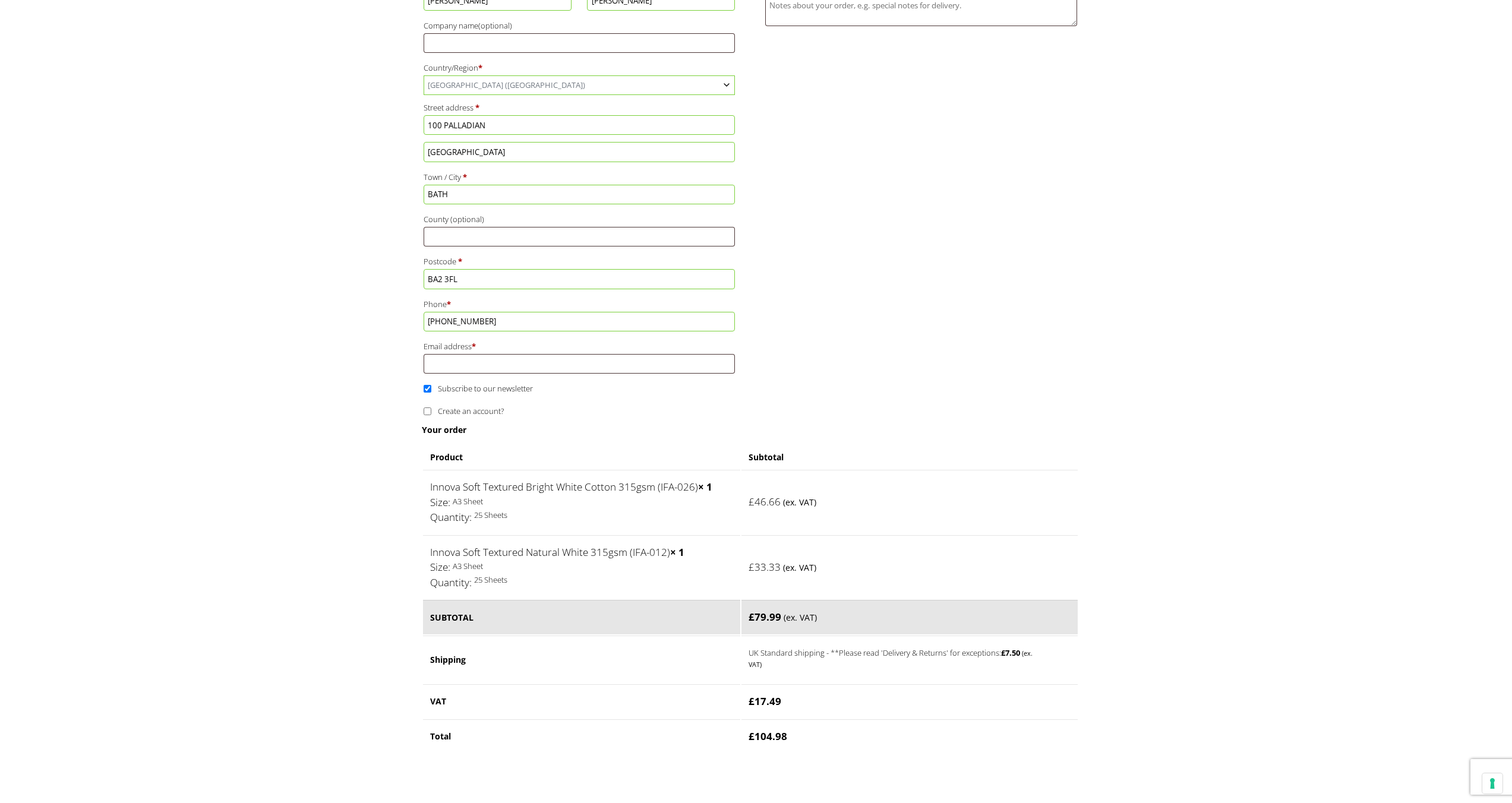
click at [464, 388] on span "Subscribe to our newsletter" at bounding box center [485, 389] width 95 height 11
click at [432, 388] on input "Subscribe to our newsletter" at bounding box center [427, 389] width 8 height 8
checkbox input "false"
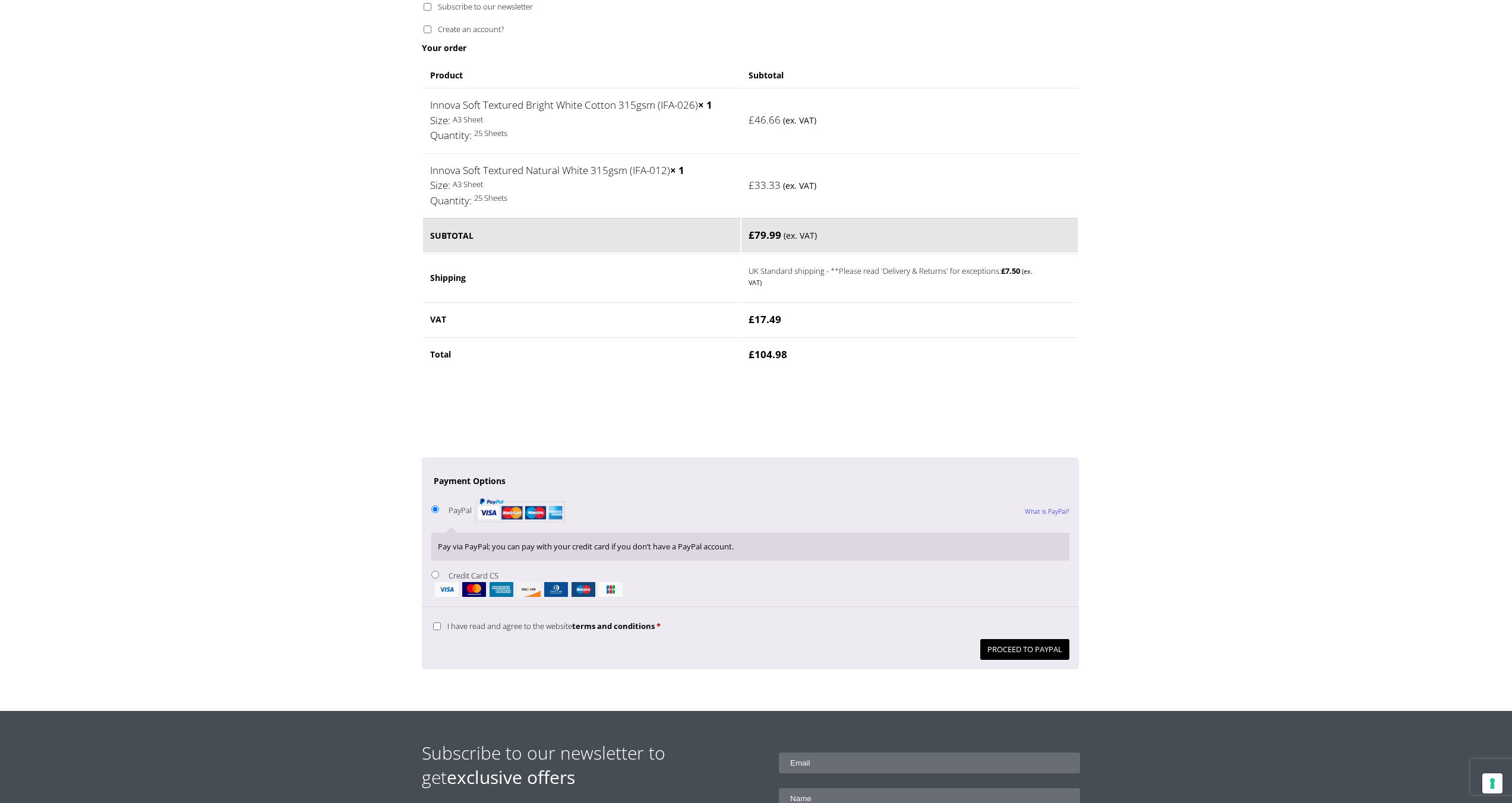
scroll to position [835, 0]
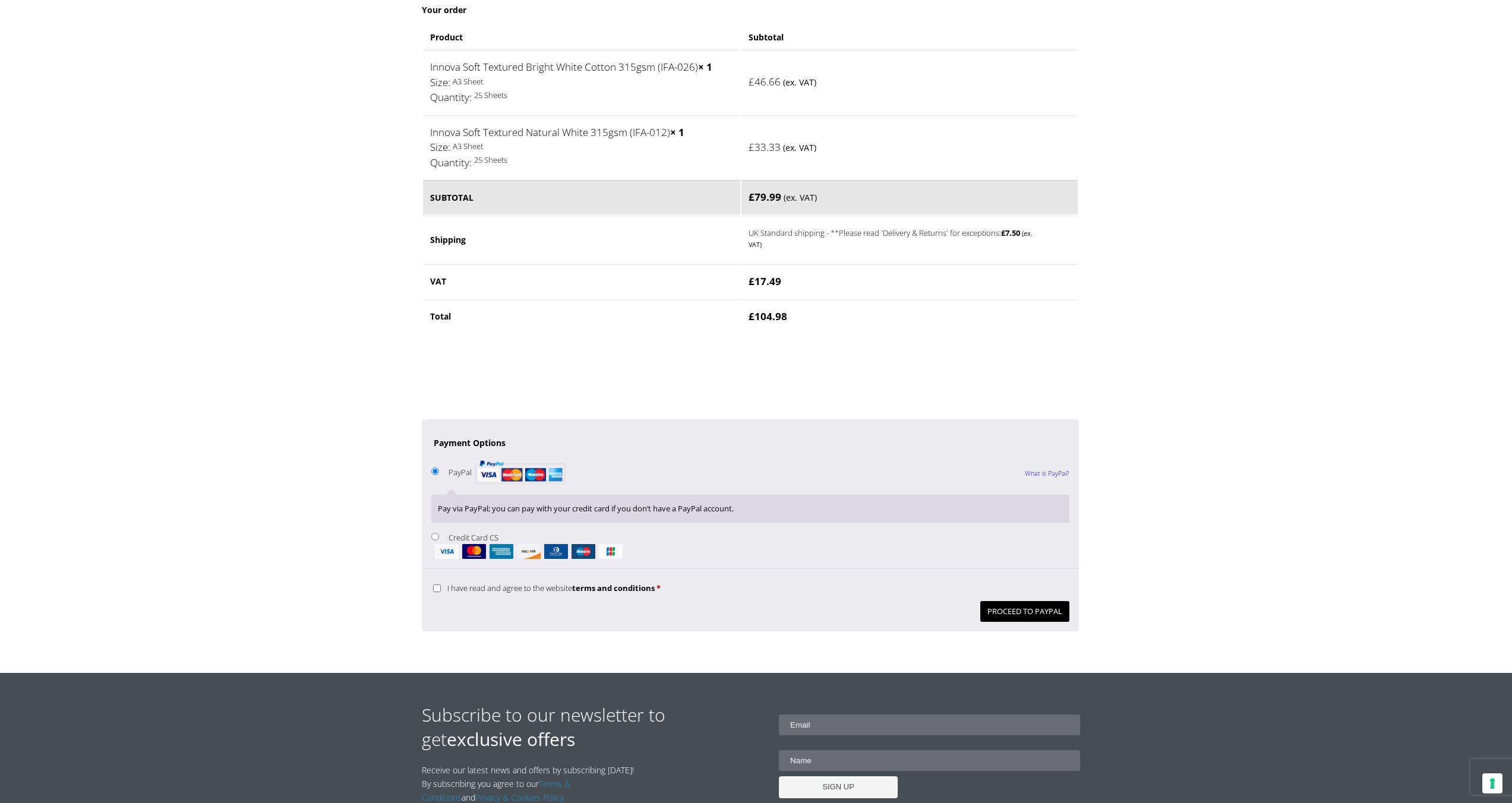
click at [437, 537] on input "Credit Card CS" at bounding box center [435, 537] width 8 height 8
radio input "true"
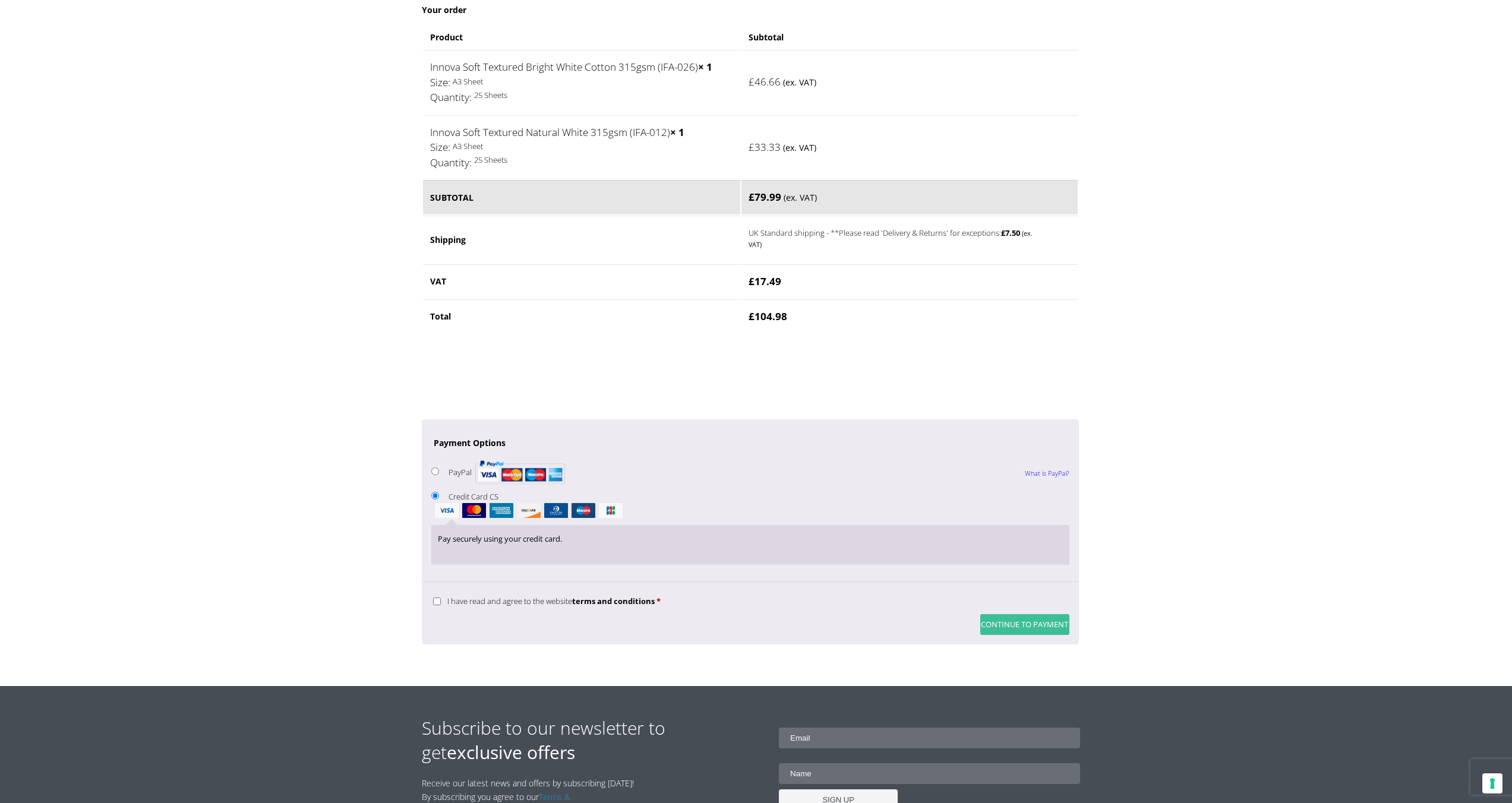
click at [1002, 619] on button "Continue to Payment" at bounding box center [1025, 625] width 89 height 21
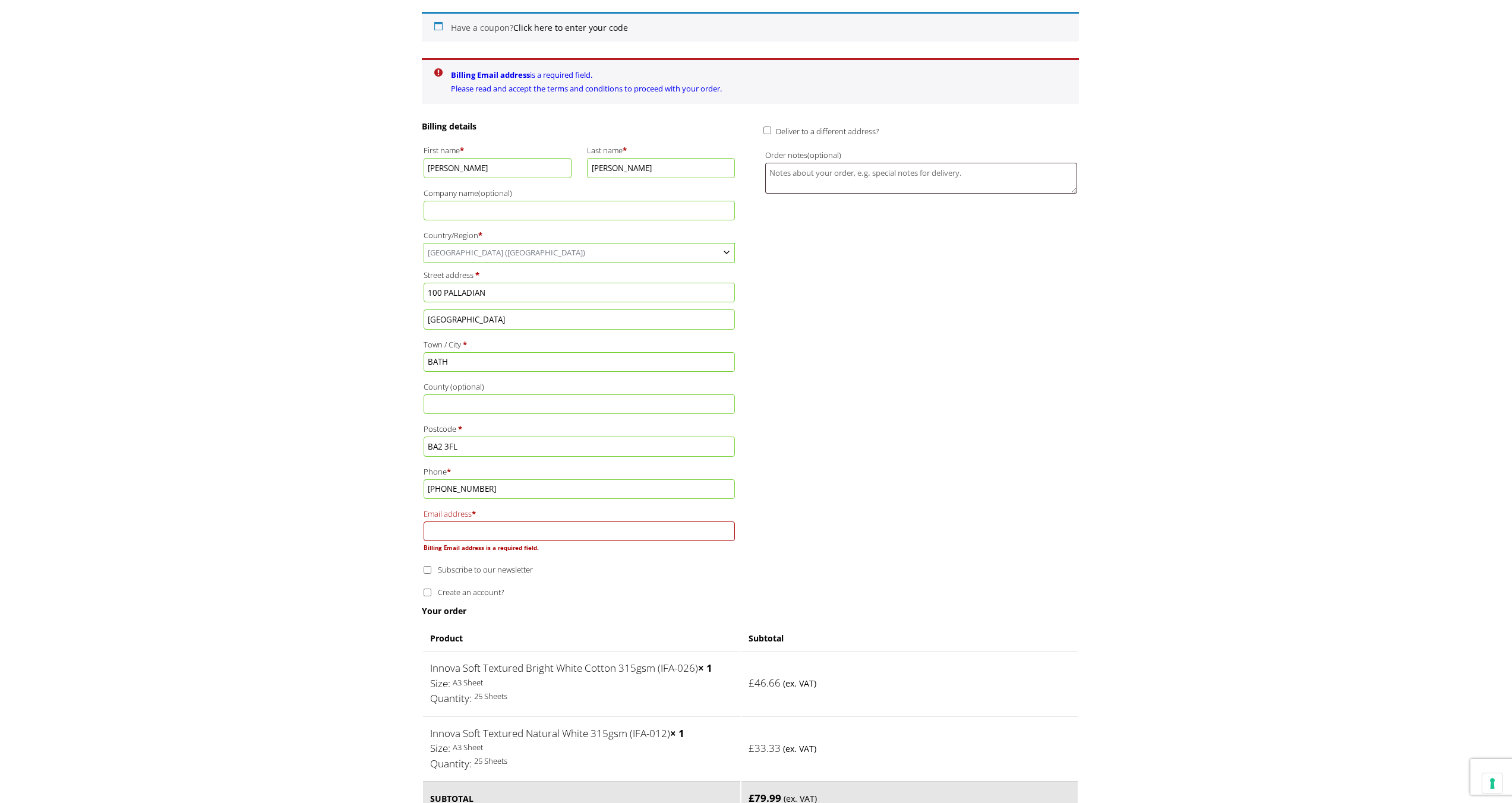
scroll to position [308, 0]
click at [482, 531] on input "Email address *" at bounding box center [579, 532] width 312 height 20
type input "[EMAIL_ADDRESS][DOMAIN_NAME]"
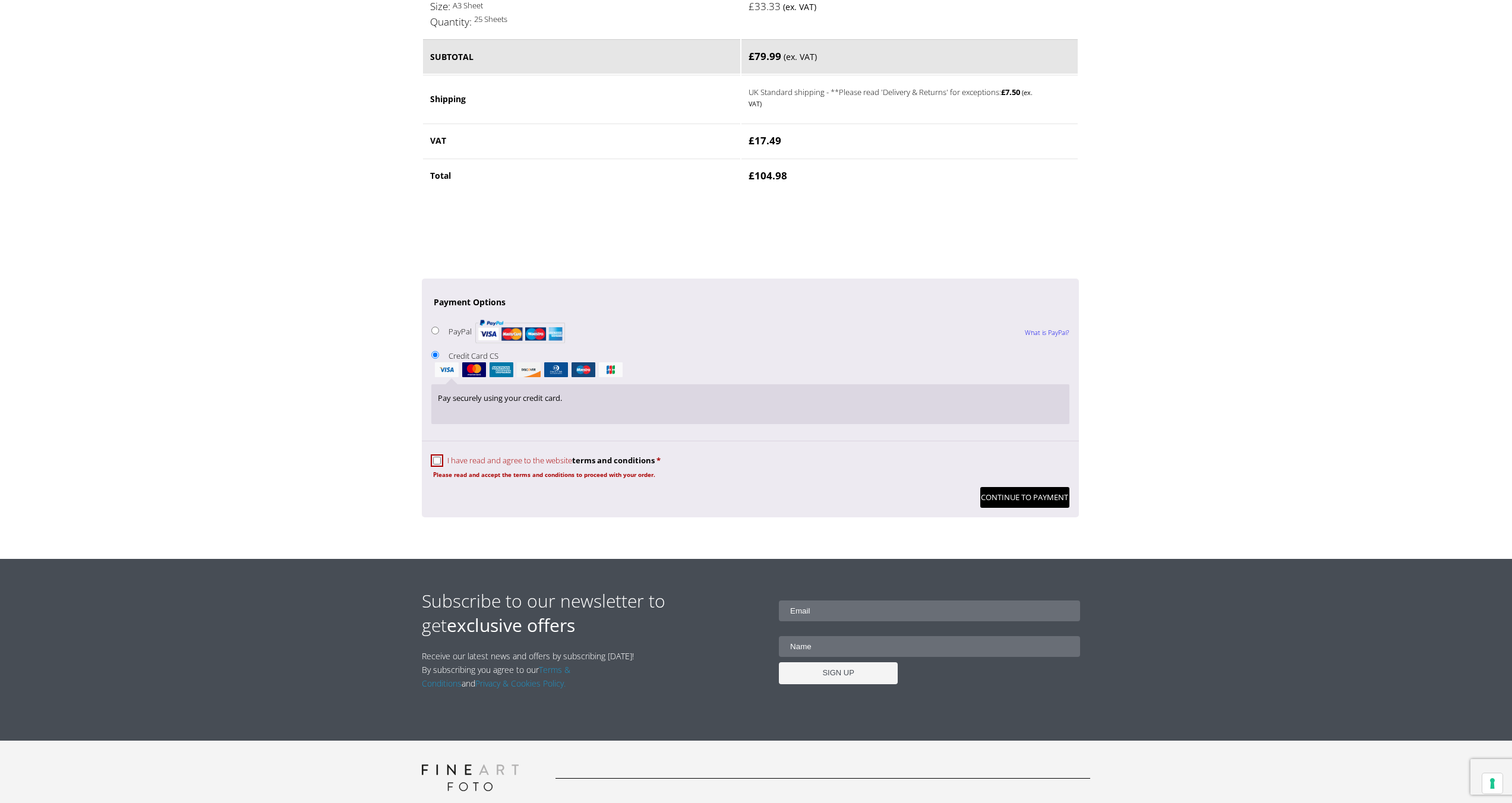
scroll to position [1041, 0]
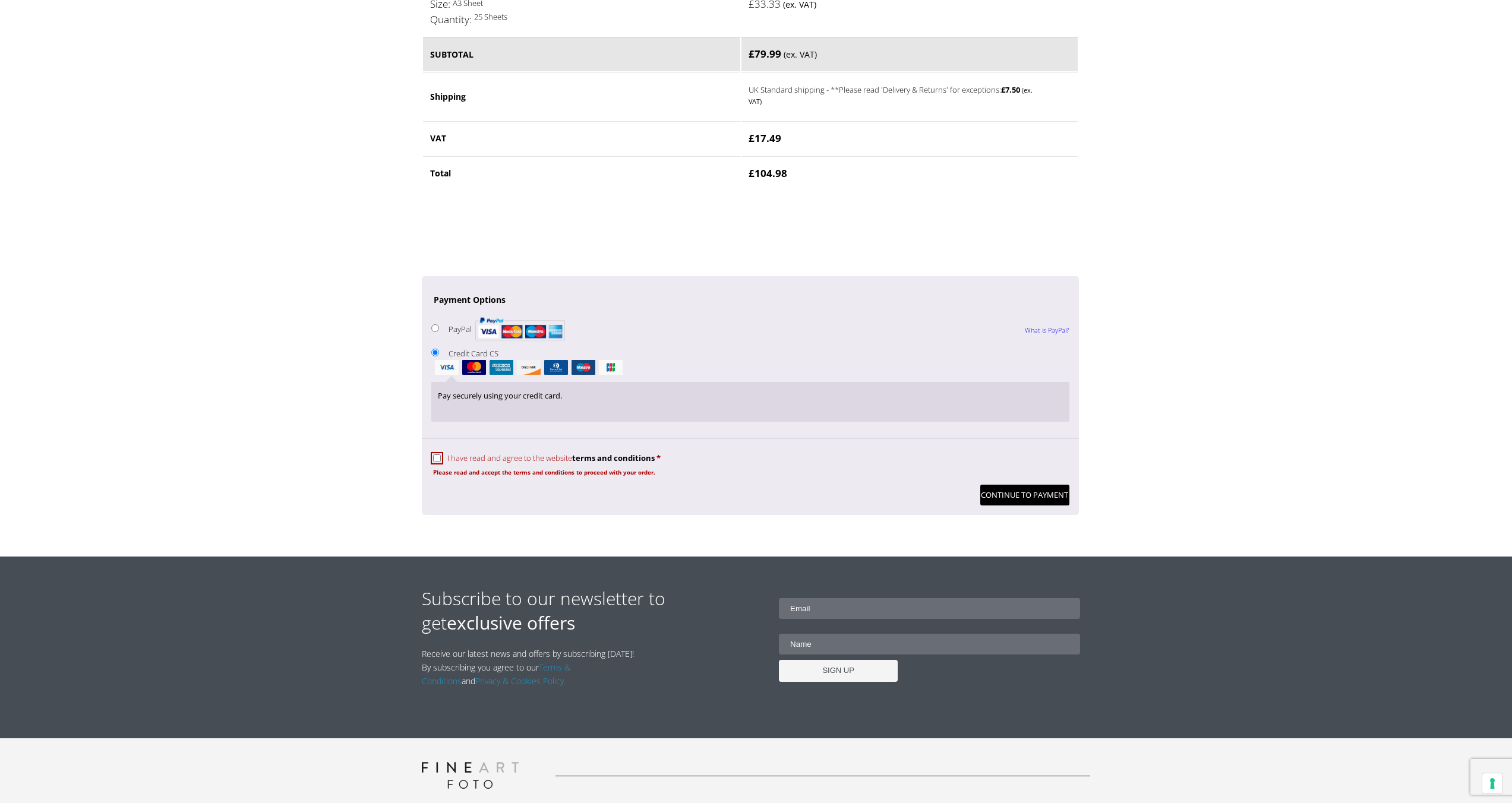
click at [493, 456] on span "I have read and agree to the website terms and conditions" at bounding box center [551, 458] width 208 height 11
click at [441, 456] on input "I have read and agree to the website terms and conditions *" at bounding box center [437, 459] width 8 height 8
checkbox input "true"
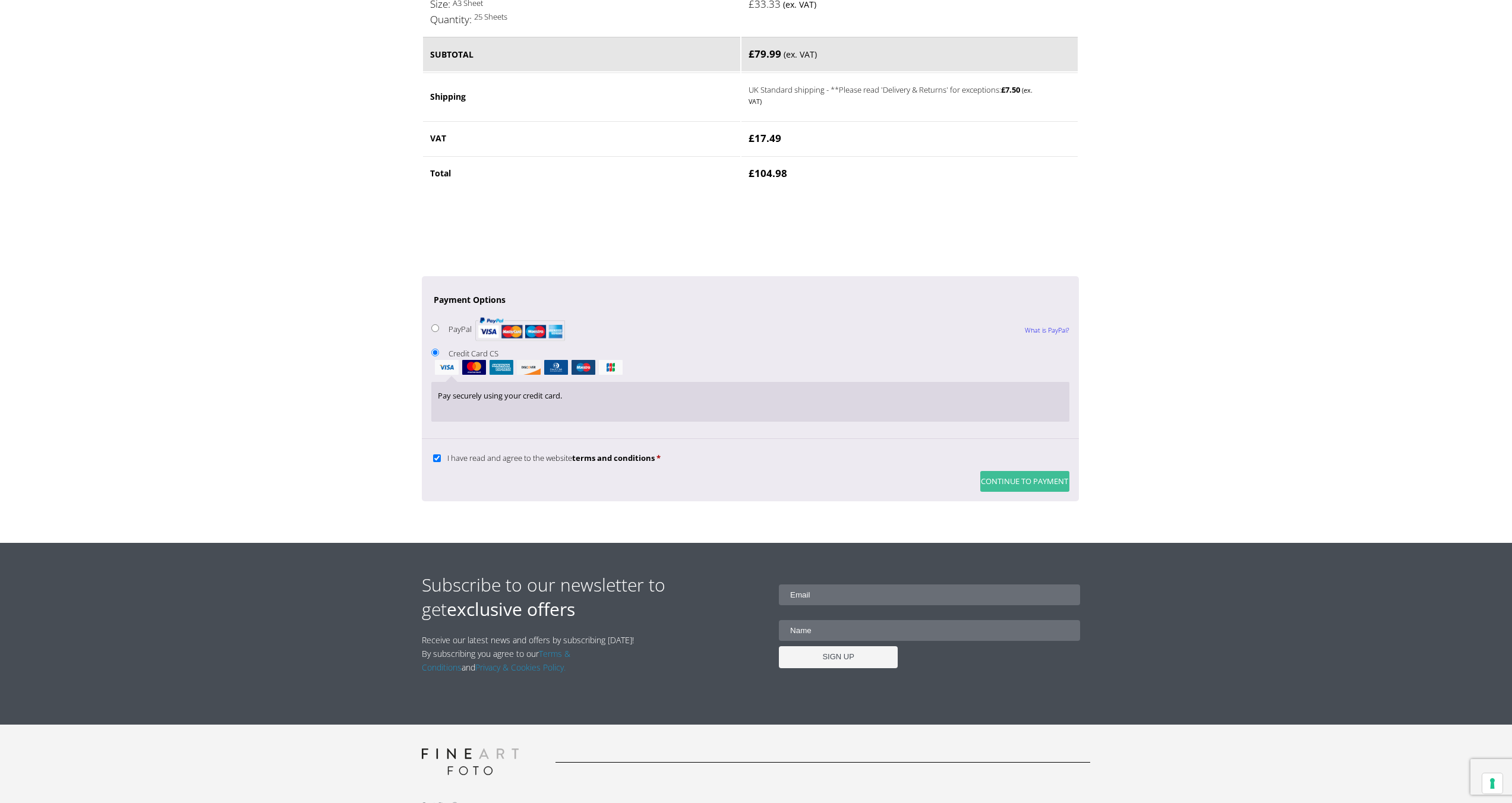
click at [1027, 486] on button "Continue to Payment" at bounding box center [1025, 482] width 89 height 21
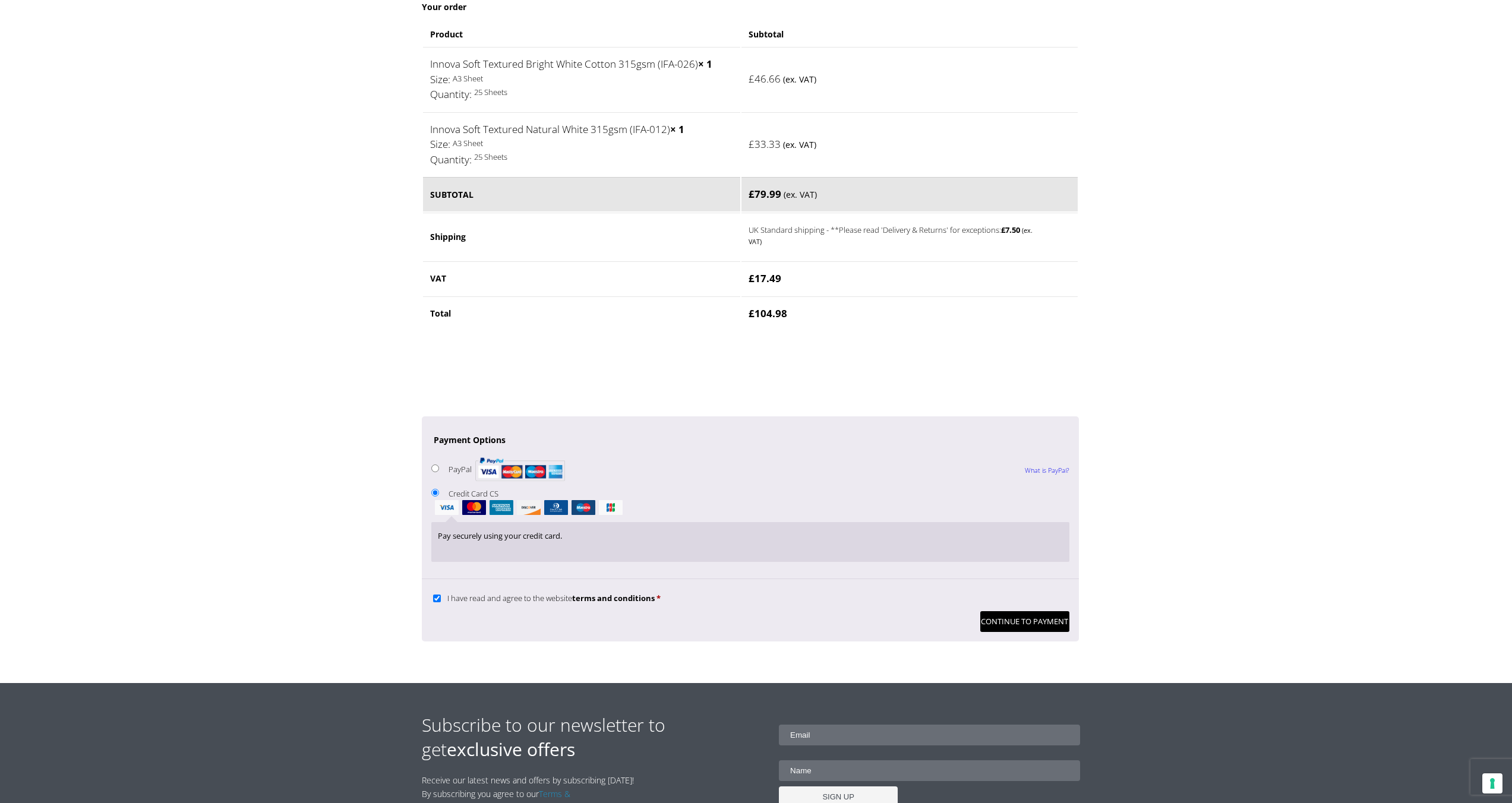
scroll to position [898, 0]
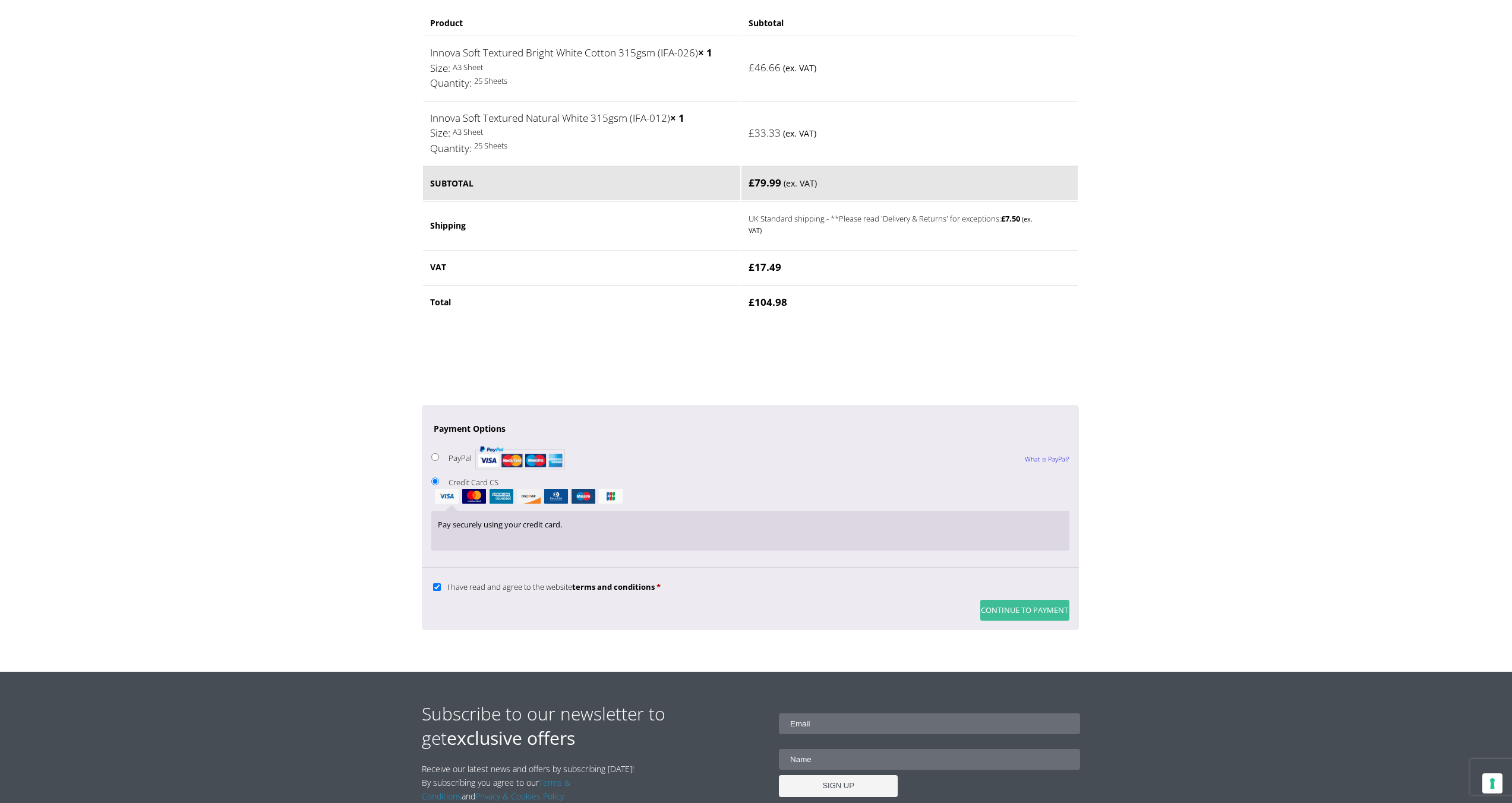
click at [993, 609] on button "Continue to Payment" at bounding box center [1025, 611] width 89 height 21
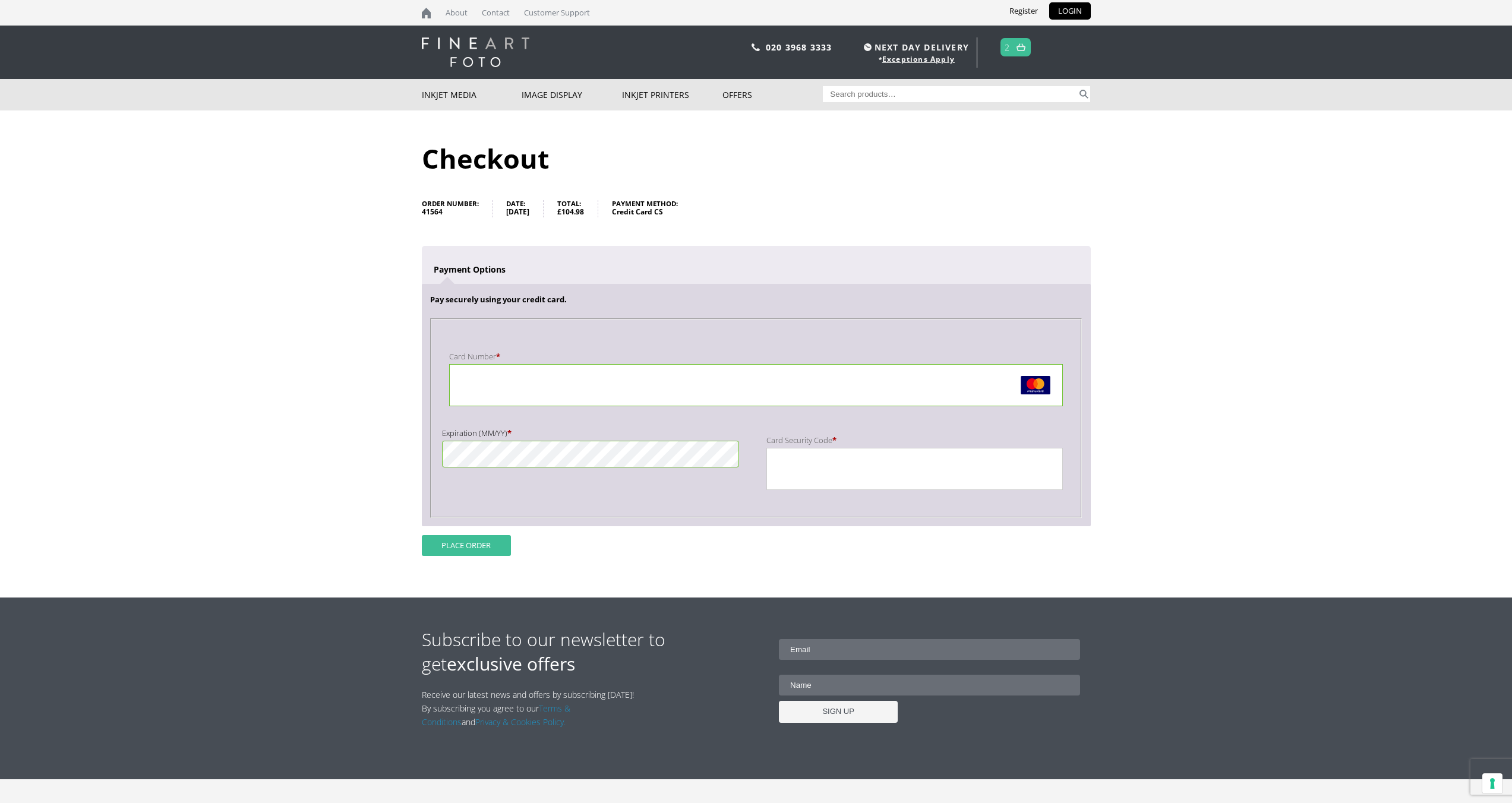
click at [480, 543] on button "Place order" at bounding box center [466, 546] width 89 height 21
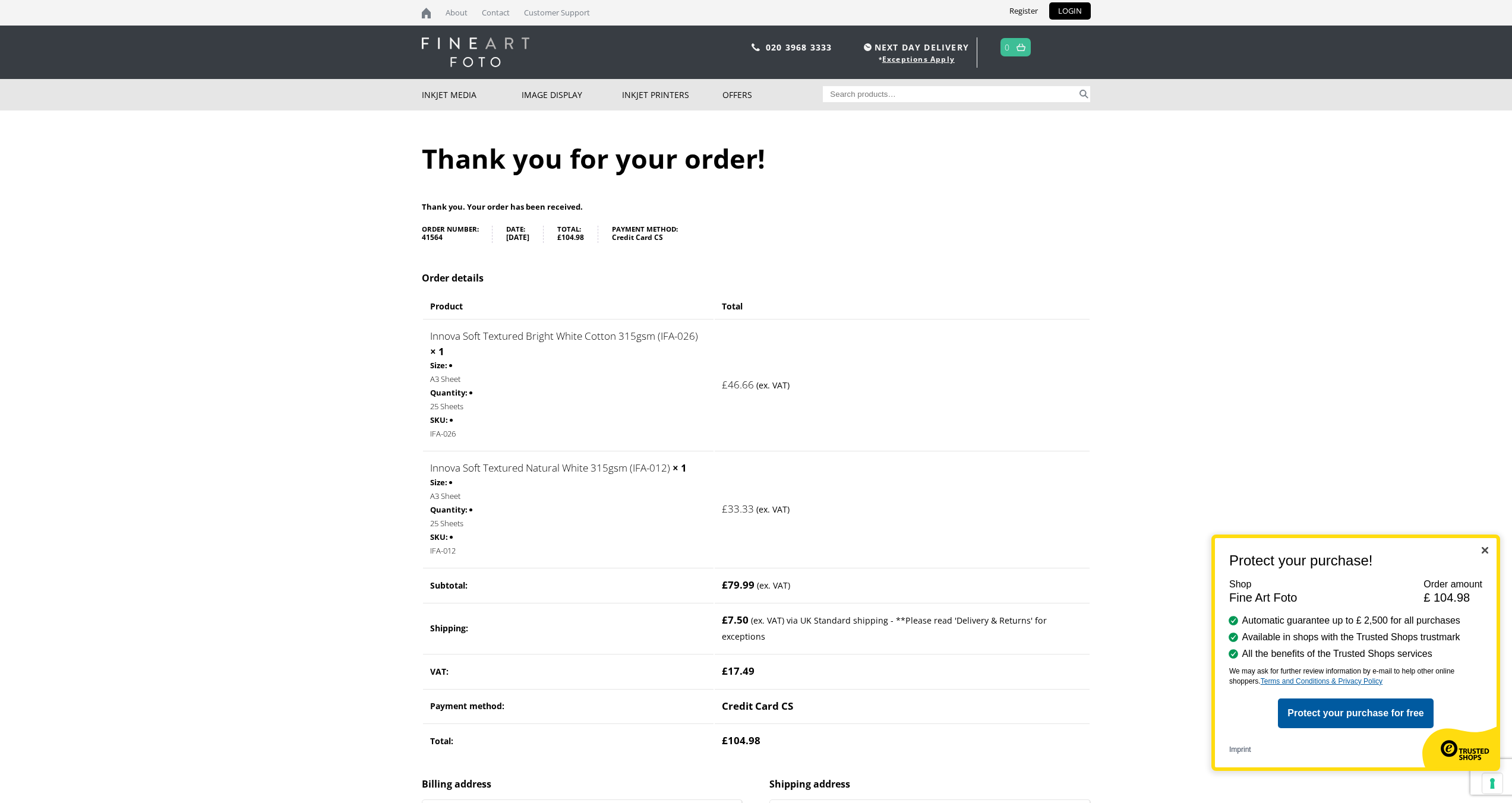
click at [1484, 553] on img "Close" at bounding box center [1485, 550] width 7 height 7
